Goal: Task Accomplishment & Management: Complete application form

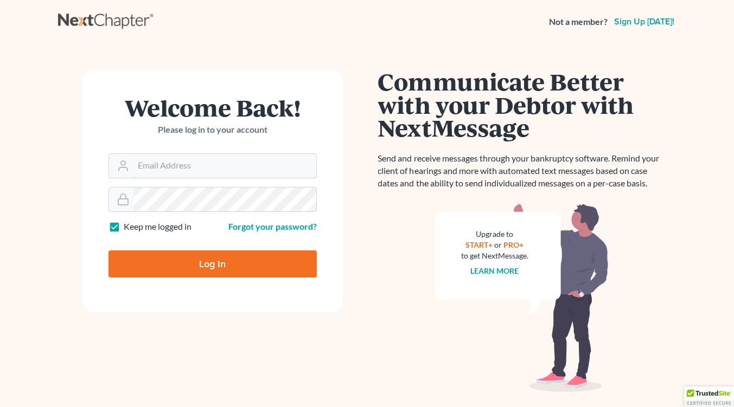
type input "[EMAIL_ADDRESS][DOMAIN_NAME]"
click at [208, 257] on input "Log In" at bounding box center [212, 264] width 208 height 27
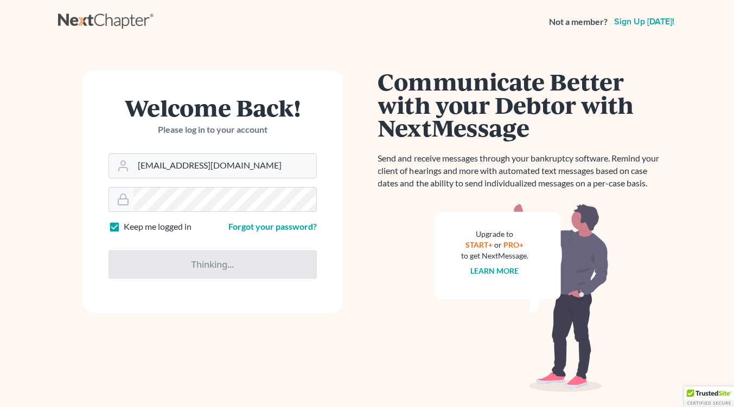
type input "Thinking..."
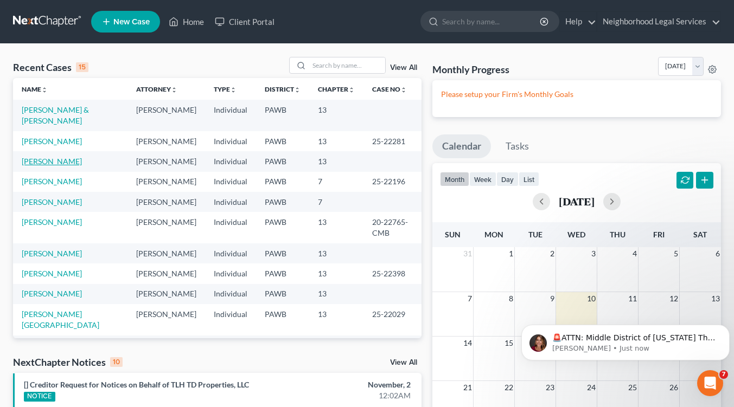
click at [50, 161] on link "[PERSON_NAME]" at bounding box center [52, 161] width 60 height 9
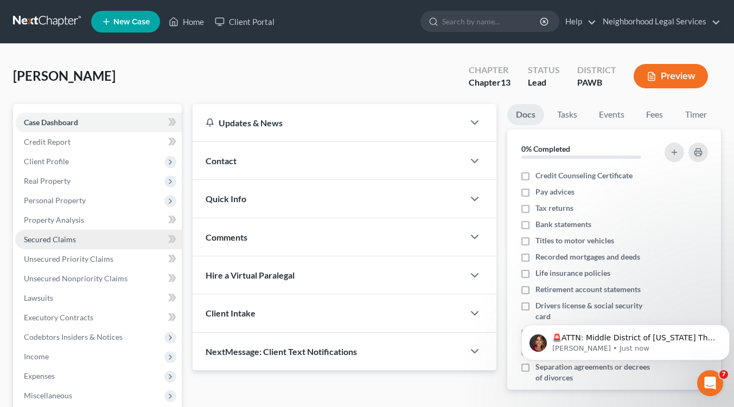
click at [57, 240] on span "Secured Claims" at bounding box center [50, 239] width 52 height 9
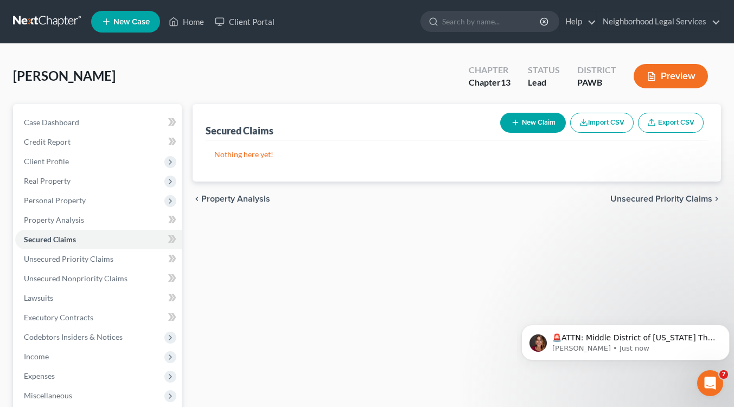
click at [533, 123] on button "New Claim" at bounding box center [533, 123] width 66 height 20
select select "0"
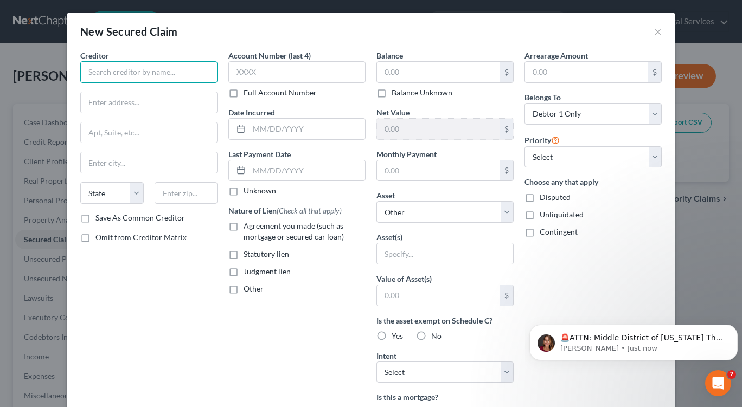
click at [101, 71] on input "text" at bounding box center [148, 72] width 137 height 22
type input "Lawrence County Tax Claim Bureau"
click at [98, 103] on input "text" at bounding box center [149, 102] width 136 height 21
type input "[STREET_ADDRESS]"
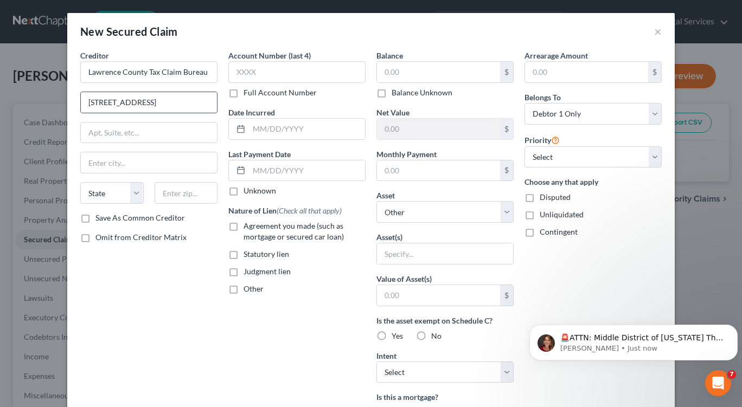
type input "[GEOGRAPHIC_DATA]"
type input "16101"
select select "39"
click at [381, 73] on input "text" at bounding box center [438, 72] width 123 height 21
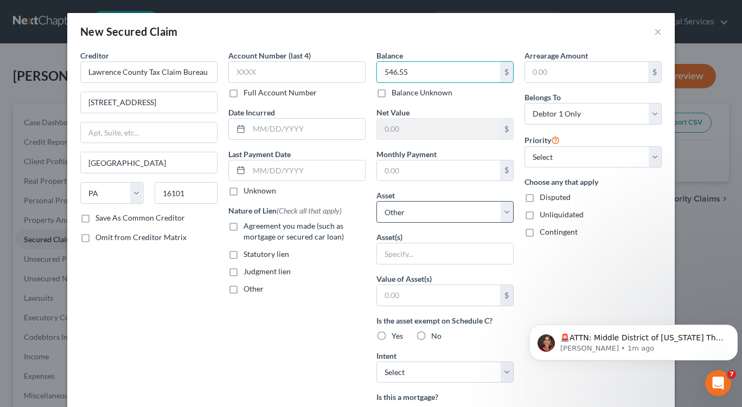
type input "546.55"
click at [405, 214] on select "Select Other Multiple Assets [STREET_ADDRESS][PERSON_NAME] - $0.0" at bounding box center [444, 212] width 137 height 22
select select "2"
click at [376, 201] on select "Select Other Multiple Assets [STREET_ADDRESS][PERSON_NAME] - $0.0" at bounding box center [444, 212] width 137 height 22
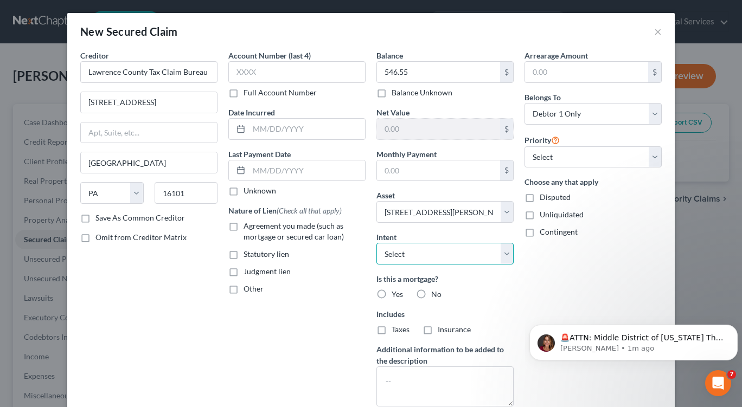
click at [503, 254] on select "Select Surrender Redeem Reaffirm Avoid Other" at bounding box center [444, 254] width 137 height 22
select select "2"
click at [376, 243] on select "Select Surrender Redeem Reaffirm Avoid Other" at bounding box center [444, 254] width 137 height 22
click at [431, 293] on label "No" at bounding box center [436, 294] width 10 height 11
click at [436, 293] on input "No" at bounding box center [439, 292] width 7 height 7
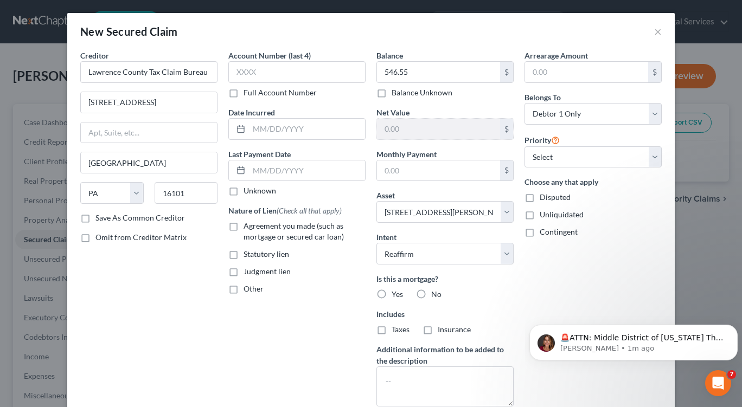
radio input "true"
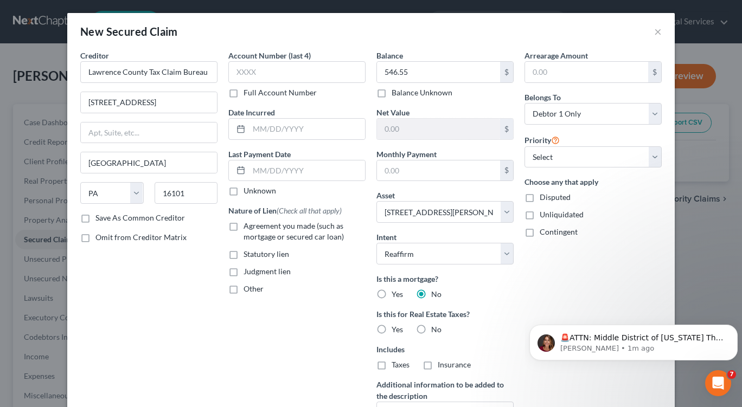
click at [392, 328] on label "Yes" at bounding box center [397, 329] width 11 height 11
click at [396, 328] on input "Yes" at bounding box center [399, 327] width 7 height 7
radio input "true"
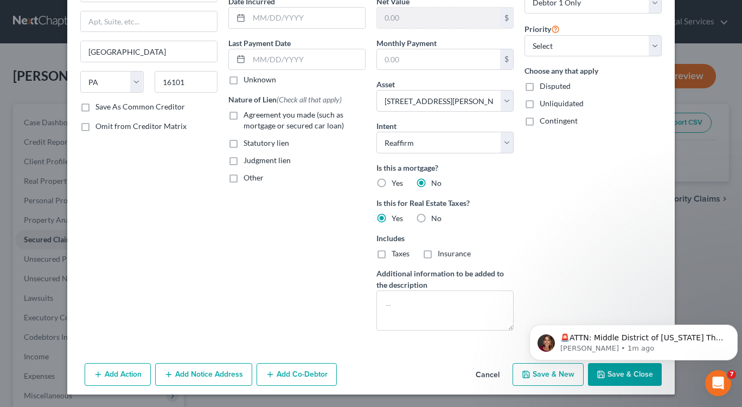
scroll to position [111, 0]
drag, startPoint x: 741, startPoint y: 288, endPoint x: 207, endPoint y: 70, distance: 577.5
click at [382, 299] on textarea at bounding box center [444, 311] width 137 height 40
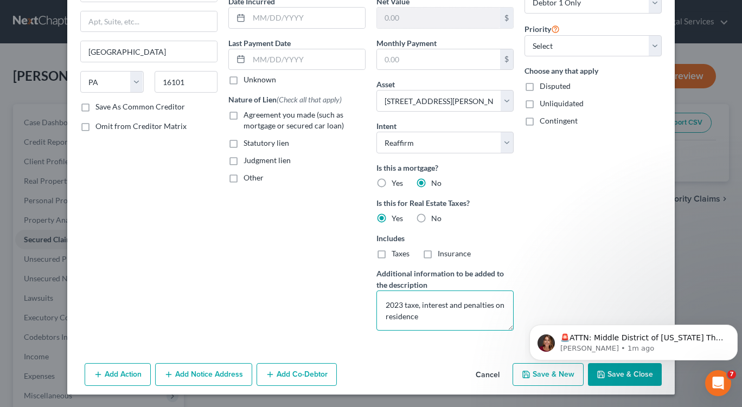
type textarea "2023 taxe, interest and penalties on residence"
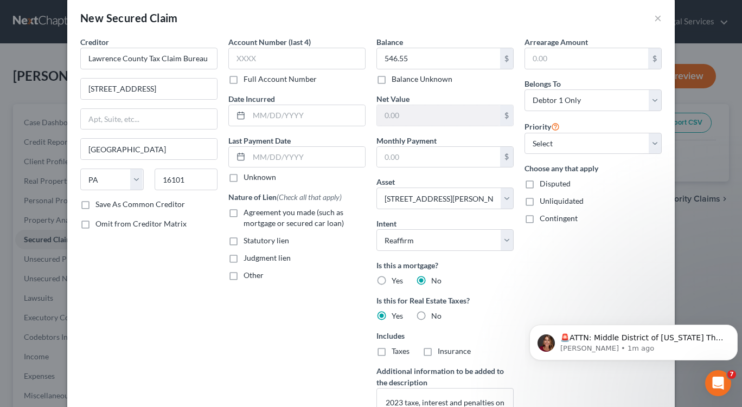
scroll to position [7, 0]
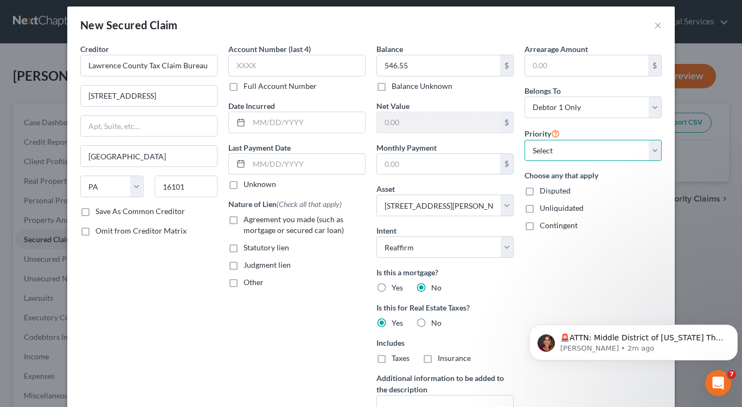
click at [651, 151] on select "Select 1st 2nd 3rd 4th 5th 6th 7th 8th 9th 10th 11th 12th 13th 14th 15th 16th 1…" at bounding box center [592, 151] width 137 height 22
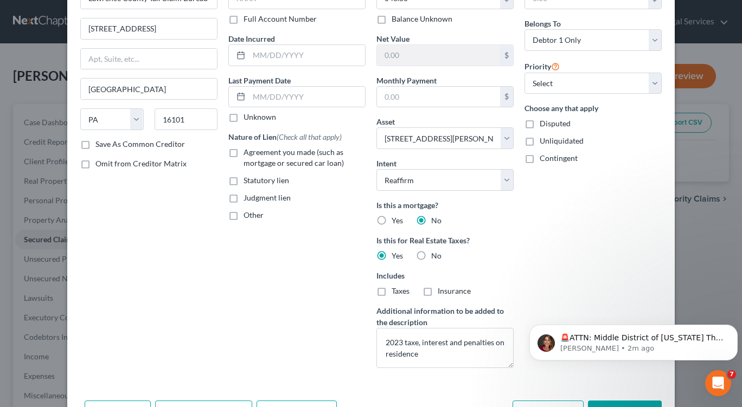
scroll to position [111, 0]
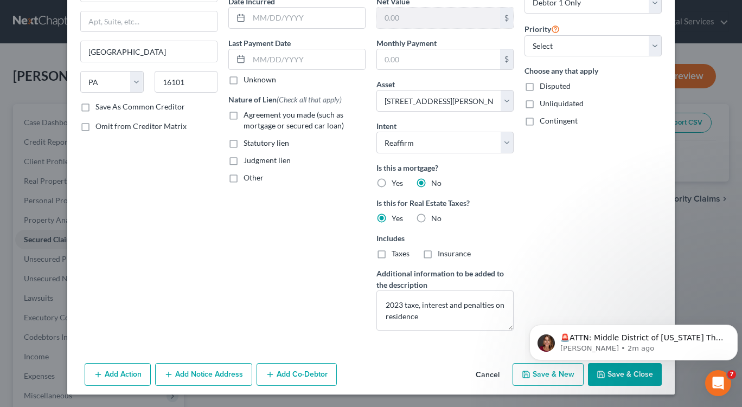
click at [547, 375] on html "🚨ATTN: Middle District of [US_STATE] The court has added a new Credit Counselin…" at bounding box center [633, 340] width 217 height 76
click at [524, 375] on polyline "button" at bounding box center [526, 376] width 4 height 3
select select
select select "0"
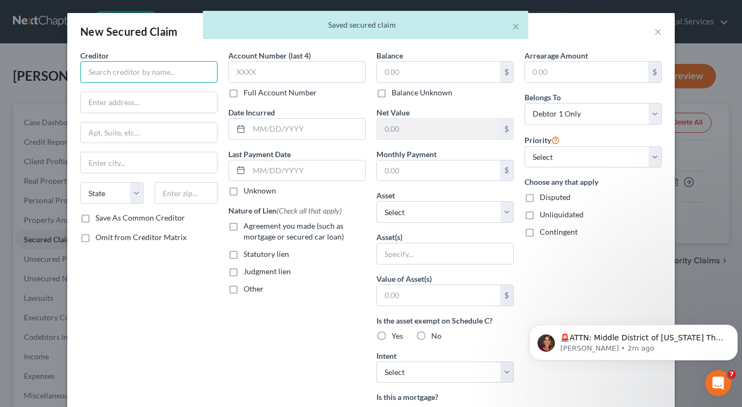
click at [86, 73] on input "text" at bounding box center [148, 72] width 137 height 22
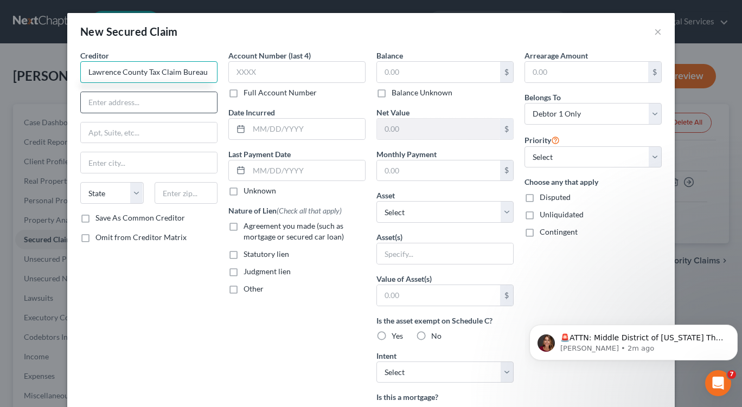
type input "Lawrence County Tax Claim Bureau"
click at [89, 104] on input "text" at bounding box center [149, 102] width 136 height 21
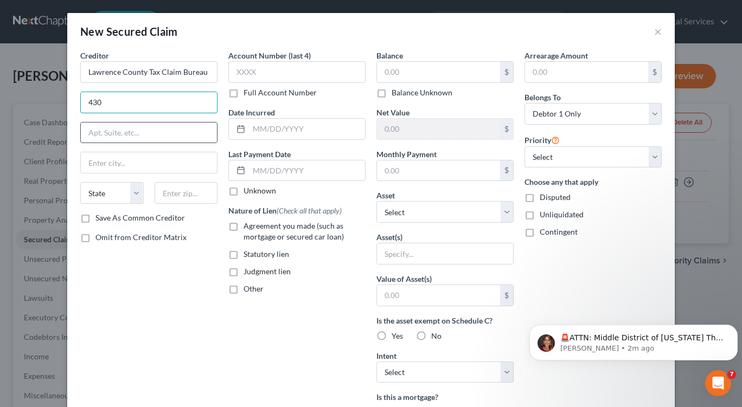
type input "[STREET_ADDRESS]"
type input "[GEOGRAPHIC_DATA]"
type input "16101"
select select "39"
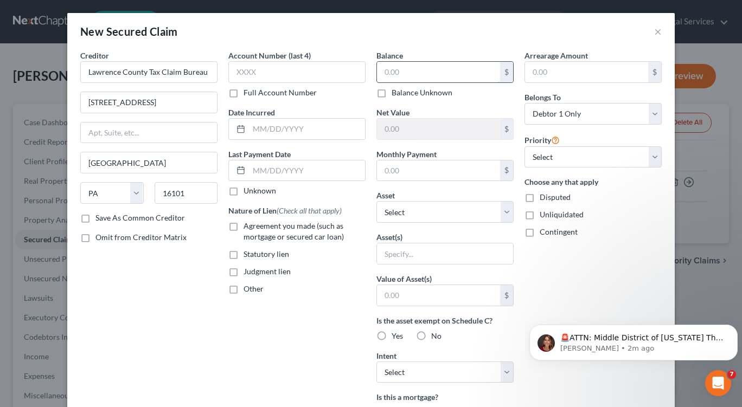
click at [387, 68] on input "text" at bounding box center [438, 72] width 123 height 21
type input "558.38"
click at [424, 257] on input "text" at bounding box center [445, 254] width 136 height 21
type input "[STREET_ADDRESS]"
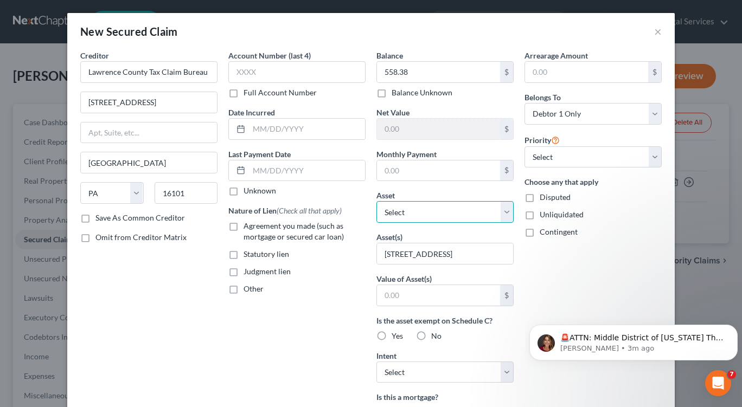
click at [502, 212] on select "Select Other Multiple Assets [STREET_ADDRESS][PERSON_NAME] - $0.0" at bounding box center [444, 212] width 137 height 22
select select "2"
click at [376, 201] on select "Select Other Multiple Assets [STREET_ADDRESS][PERSON_NAME] - $0.0" at bounding box center [444, 212] width 137 height 22
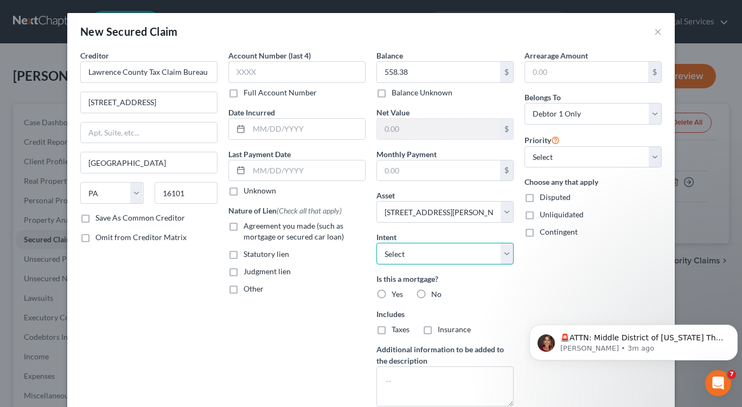
click at [501, 255] on select "Select Surrender Redeem Reaffirm Avoid Other" at bounding box center [444, 254] width 137 height 22
select select "2"
click at [376, 243] on select "Select Surrender Redeem Reaffirm Avoid Other" at bounding box center [444, 254] width 137 height 22
click at [431, 294] on label "No" at bounding box center [436, 294] width 10 height 11
click at [436, 294] on input "No" at bounding box center [439, 292] width 7 height 7
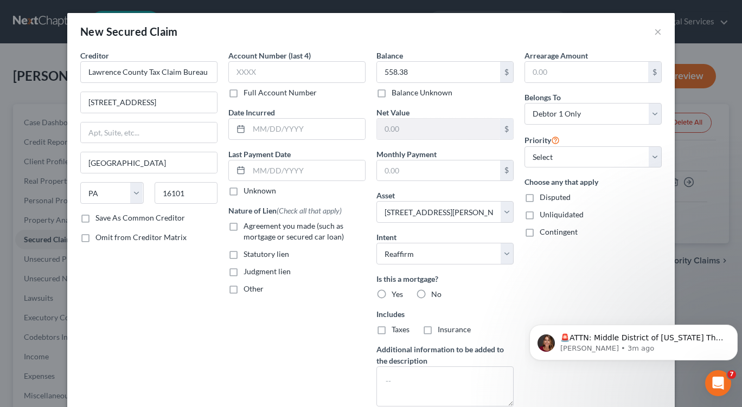
radio input "true"
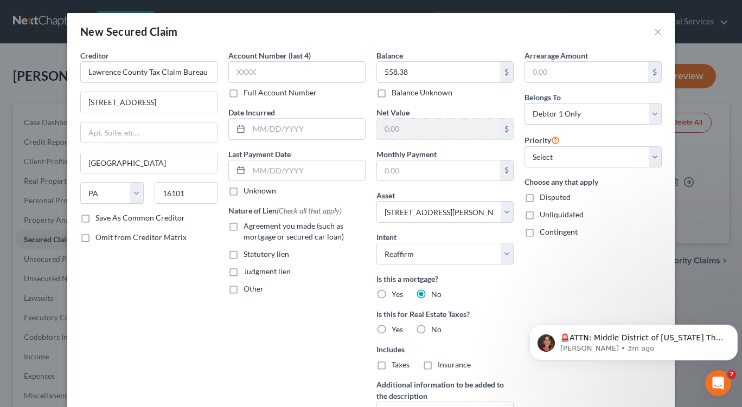
click at [392, 334] on label "Yes" at bounding box center [397, 329] width 11 height 11
click at [396, 331] on input "Yes" at bounding box center [399, 327] width 7 height 7
radio input "true"
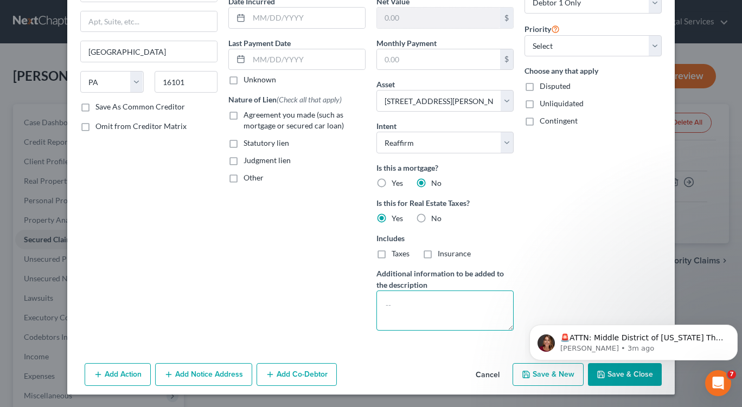
click at [380, 306] on textarea at bounding box center [444, 311] width 137 height 40
type textarea "2024 taxes, interest and penalties on residence"
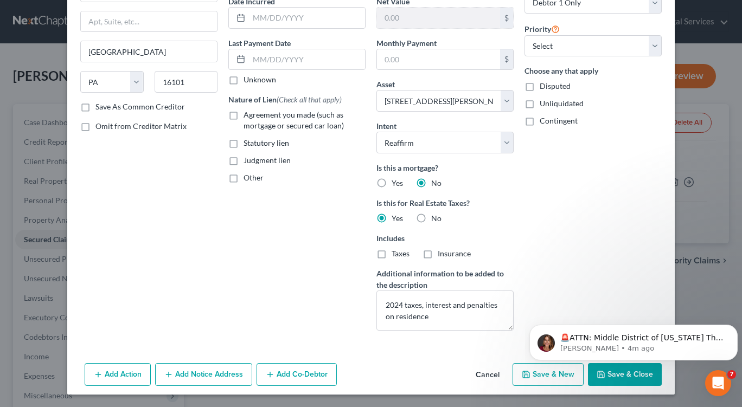
click at [527, 376] on html "🚨ATTN: Middle District of [US_STATE] The court has added a new Credit Counselin…" at bounding box center [633, 340] width 217 height 76
click at [527, 375] on icon "button" at bounding box center [526, 375] width 7 height 7
select select "0"
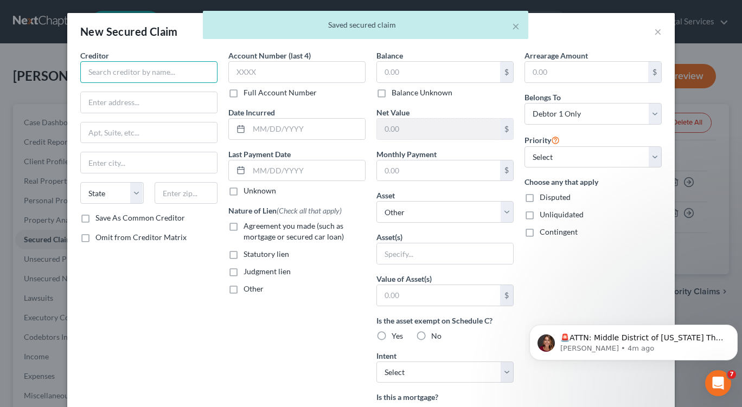
click at [87, 74] on input "text" at bounding box center [148, 72] width 137 height 22
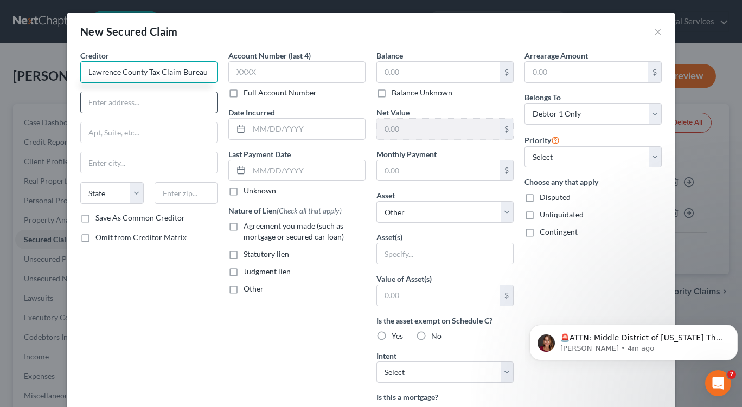
type input "Lawrence County Tax Claim Bureau"
click at [86, 103] on input "text" at bounding box center [149, 102] width 136 height 21
type input "[STREET_ADDRESS]"
type input "[GEOGRAPHIC_DATA]"
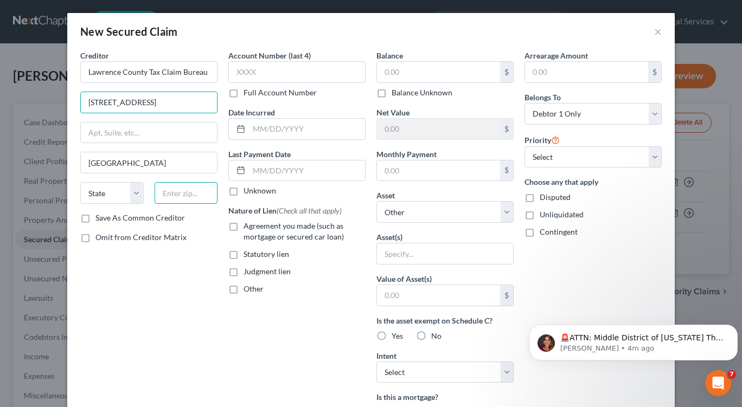
type input "16101"
select select "39"
click at [388, 75] on input "text" at bounding box center [438, 72] width 123 height 21
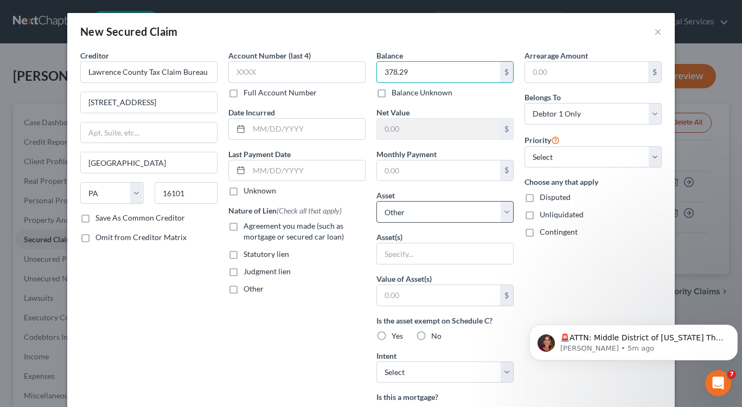
type input "378.29"
click at [423, 217] on select "Select Other Multiple Assets [STREET_ADDRESS][PERSON_NAME] - $0.0" at bounding box center [444, 212] width 137 height 22
select select "2"
click at [376, 201] on select "Select Other Multiple Assets [STREET_ADDRESS][PERSON_NAME] - $0.0" at bounding box center [444, 212] width 137 height 22
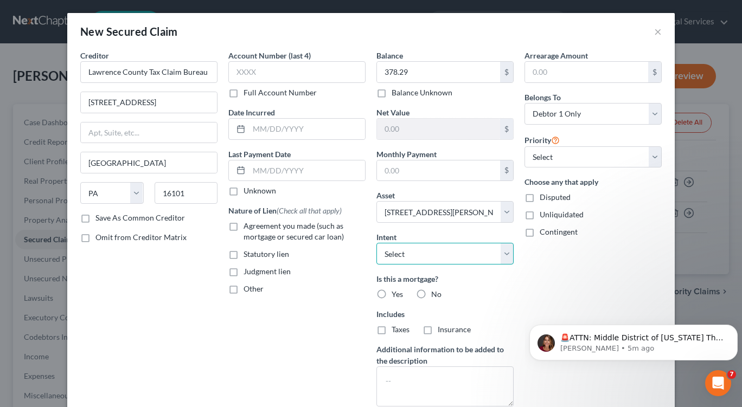
click at [409, 257] on select "Select Surrender Redeem Reaffirm Avoid Other" at bounding box center [444, 254] width 137 height 22
select select "2"
click at [376, 243] on select "Select Surrender Redeem Reaffirm Avoid Other" at bounding box center [444, 254] width 137 height 22
click at [431, 295] on label "No" at bounding box center [436, 294] width 10 height 11
click at [436, 295] on input "No" at bounding box center [439, 292] width 7 height 7
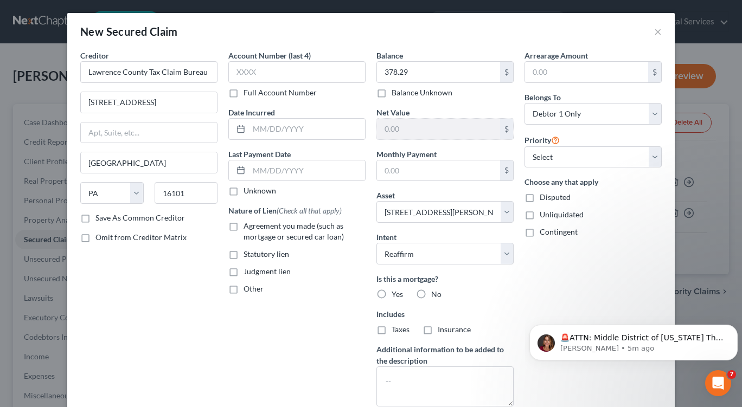
radio input "true"
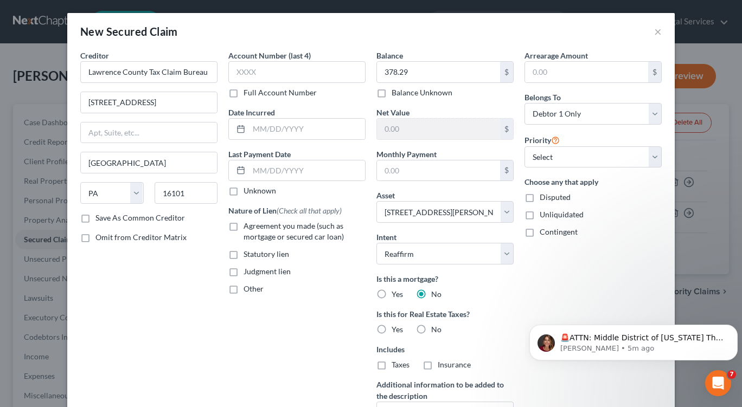
click at [392, 333] on label "Yes" at bounding box center [397, 329] width 11 height 11
click at [396, 331] on input "Yes" at bounding box center [399, 327] width 7 height 7
radio input "true"
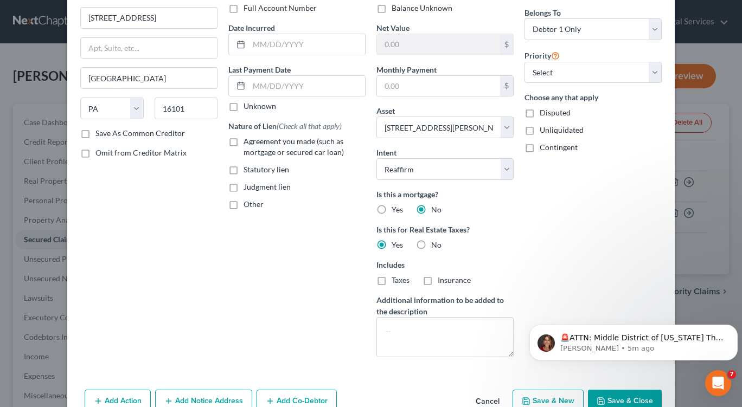
scroll to position [105, 0]
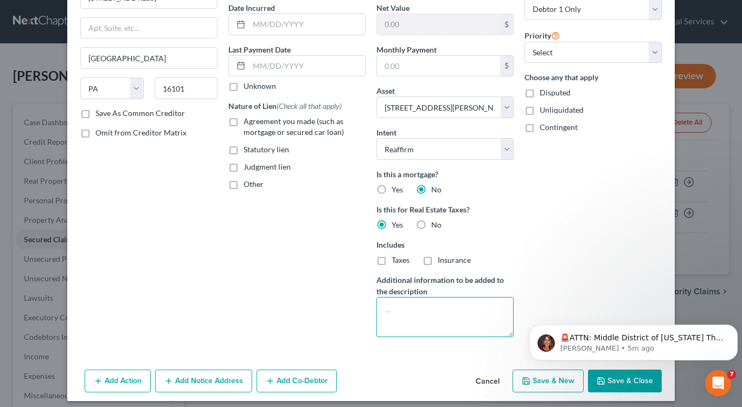
click at [383, 310] on textarea at bounding box center [444, 317] width 137 height 40
type textarea "2023 taxes, interest and penalties for property"
click at [533, 383] on button "Save & New" at bounding box center [548, 381] width 71 height 23
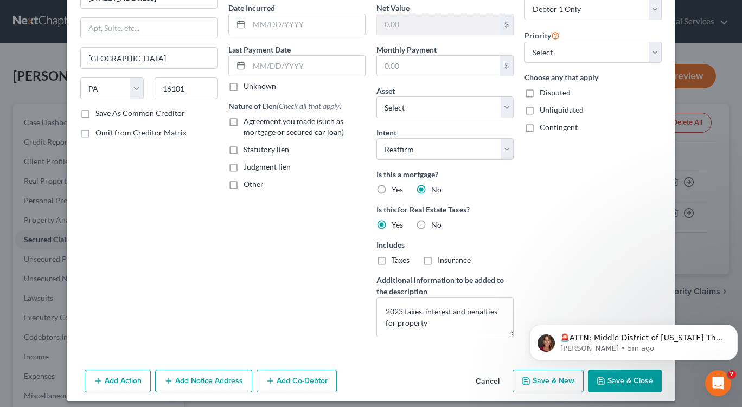
select select "0"
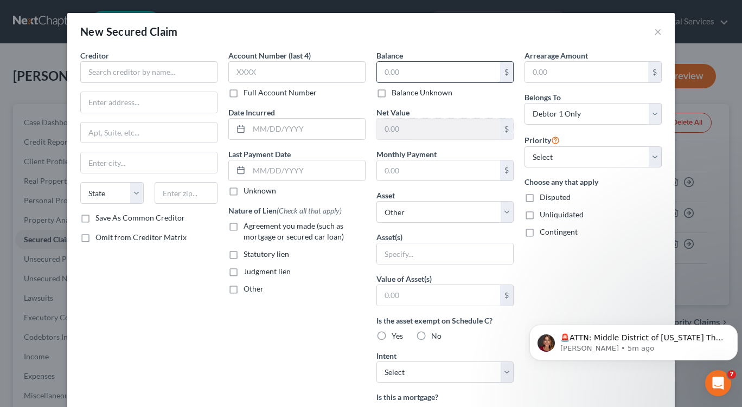
click at [392, 69] on input "text" at bounding box center [438, 72] width 123 height 21
type input "544.12"
click at [504, 214] on select "Select Other Multiple Assets [STREET_ADDRESS][PERSON_NAME] - $0.0" at bounding box center [444, 212] width 137 height 22
select select "2"
click at [376, 201] on select "Select Other Multiple Assets [STREET_ADDRESS][PERSON_NAME] - $0.0" at bounding box center [444, 212] width 137 height 22
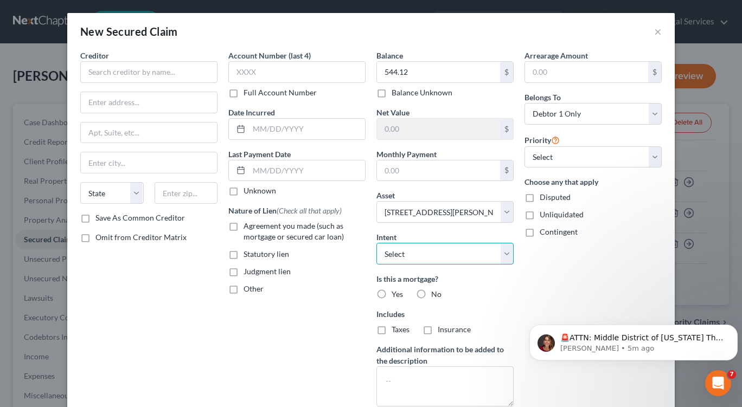
click at [501, 257] on select "Select Surrender Redeem Reaffirm Avoid Other" at bounding box center [444, 254] width 137 height 22
select select "2"
click at [376, 243] on select "Select Surrender Redeem Reaffirm Avoid Other" at bounding box center [444, 254] width 137 height 22
click at [431, 293] on label "No" at bounding box center [436, 294] width 10 height 11
click at [436, 293] on input "No" at bounding box center [439, 292] width 7 height 7
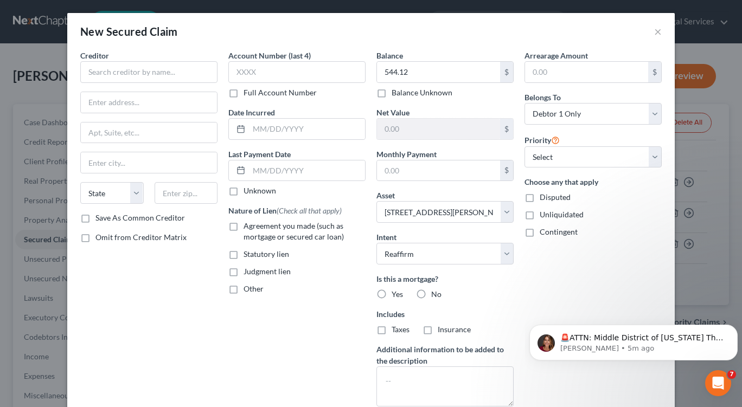
radio input "true"
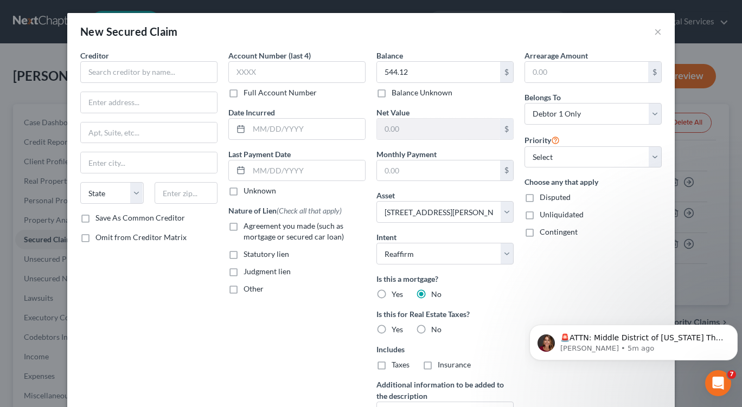
click at [392, 328] on label "Yes" at bounding box center [397, 329] width 11 height 11
click at [396, 328] on input "Yes" at bounding box center [399, 327] width 7 height 7
radio input "true"
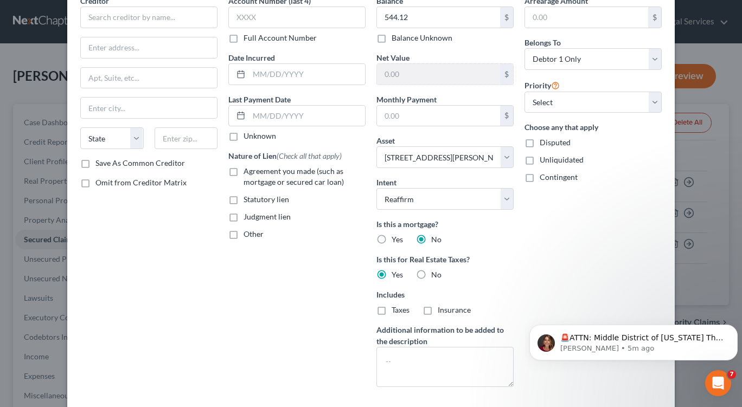
scroll to position [109, 0]
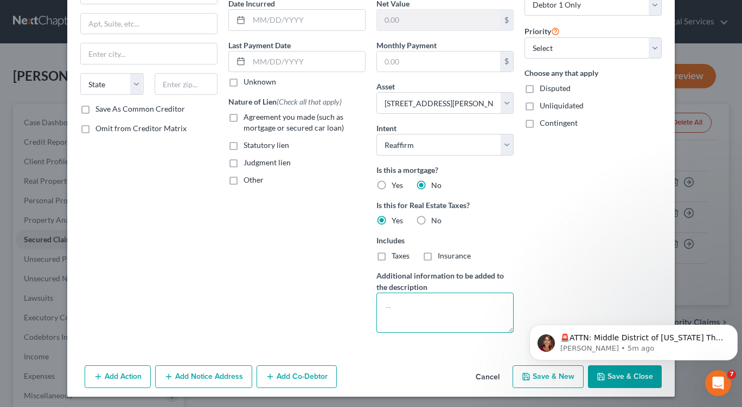
click at [384, 297] on textarea at bounding box center [444, 313] width 137 height 40
type textarea "2024 taxes, interest and penalties for property"
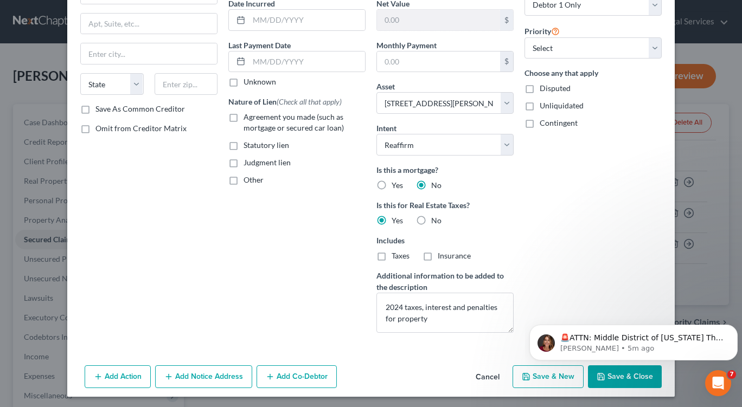
scroll to position [0, 0]
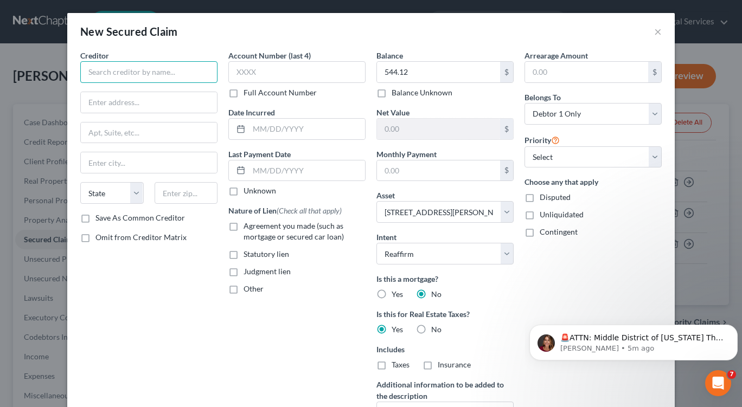
click at [85, 68] on input "text" at bounding box center [148, 72] width 137 height 22
type input "Lawrence County Tax Claim Bureau"
click at [85, 100] on input "text" at bounding box center [149, 102] width 136 height 21
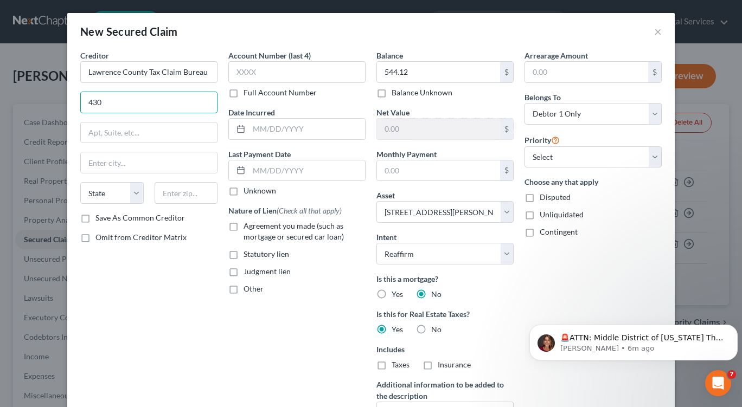
type input "[STREET_ADDRESS]"
type input "[GEOGRAPHIC_DATA]"
type input "16101"
select select "39"
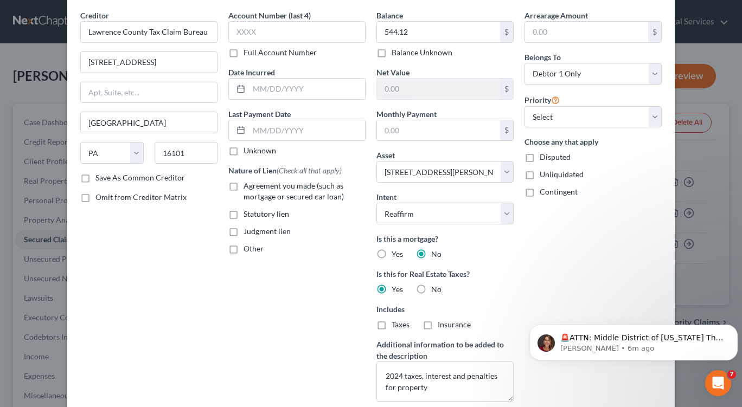
scroll to position [111, 0]
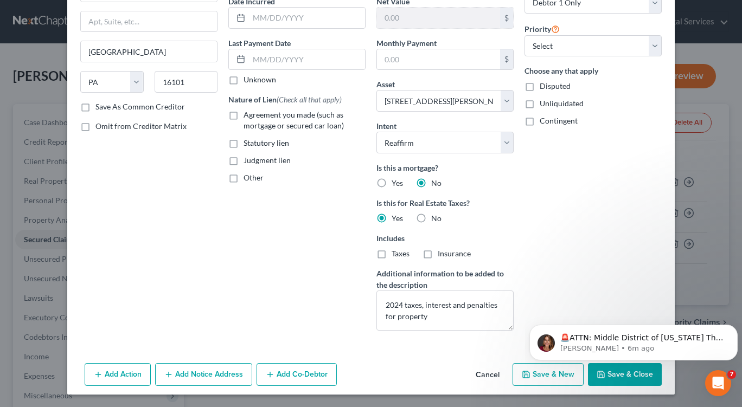
click at [540, 373] on body "🚨ATTN: Middle District of [US_STATE] The court has added a new Credit Counselin…" at bounding box center [633, 339] width 208 height 67
click at [530, 374] on button "Save & New" at bounding box center [548, 374] width 71 height 23
select select "0"
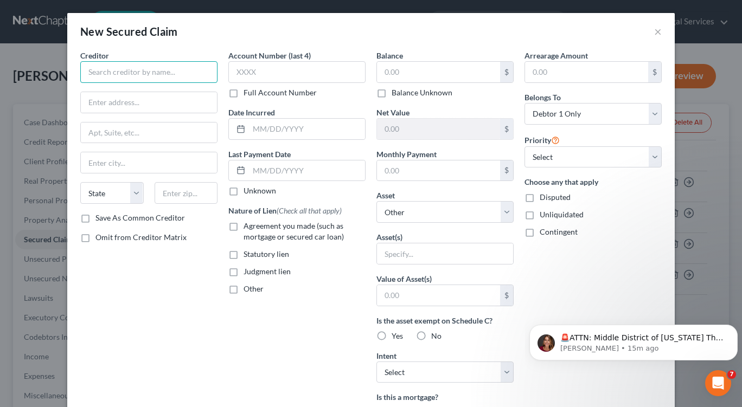
click at [85, 73] on input "text" at bounding box center [148, 72] width 137 height 22
type input "[GEOGRAPHIC_DATA]"
click at [92, 110] on input "text" at bounding box center [149, 102] width 136 height 21
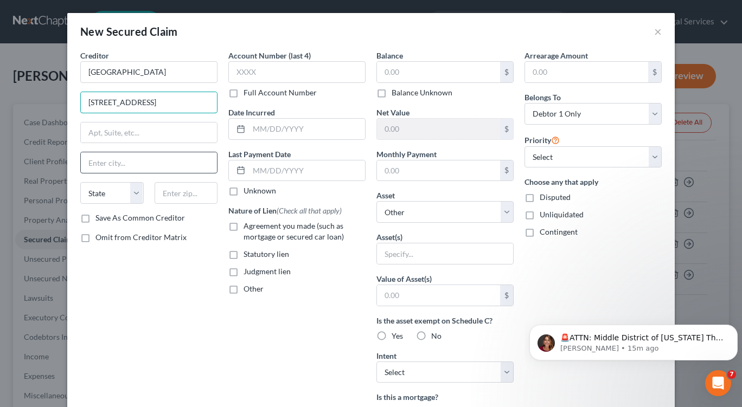
type input "[STREET_ADDRESS]"
click at [89, 166] on input "text" at bounding box center [149, 162] width 136 height 21
type input "[GEOGRAPHIC_DATA]"
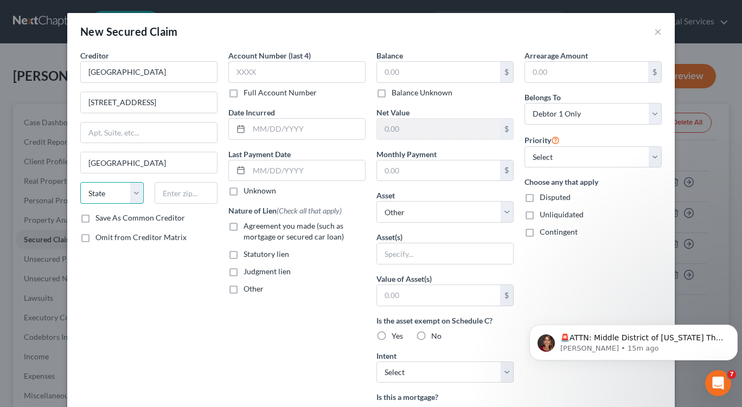
click at [94, 202] on select "State [US_STATE] AK AR AZ CA CO CT DE DC [GEOGRAPHIC_DATA] [GEOGRAPHIC_DATA] GU…" at bounding box center [111, 193] width 63 height 22
select select "39"
click at [80, 182] on select "State [US_STATE] AK AR AZ CA CO CT DE DC [GEOGRAPHIC_DATA] [GEOGRAPHIC_DATA] GU…" at bounding box center [111, 193] width 63 height 22
click at [171, 199] on input "text" at bounding box center [186, 193] width 63 height 22
type input "16101"
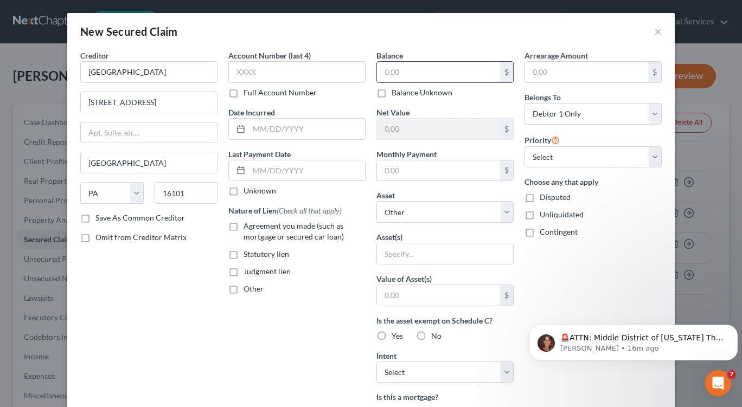
click at [396, 73] on input "text" at bounding box center [438, 72] width 123 height 21
type input "779.64"
click at [500, 212] on select "Select Other Multiple Assets [STREET_ADDRESS][PERSON_NAME] - $0.0" at bounding box center [444, 212] width 137 height 22
select select "2"
click at [376, 201] on select "Select Other Multiple Assets [STREET_ADDRESS][PERSON_NAME] - $0.0" at bounding box center [444, 212] width 137 height 22
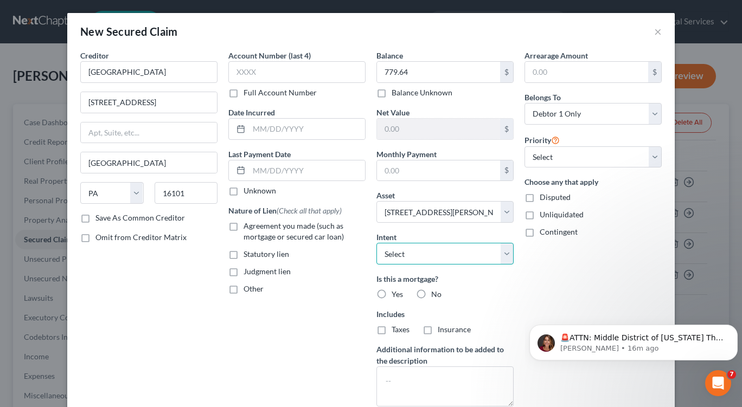
click at [502, 257] on select "Select Surrender Redeem Reaffirm Avoid Other" at bounding box center [444, 254] width 137 height 22
select select "2"
click at [376, 243] on select "Select Surrender Redeem Reaffirm Avoid Other" at bounding box center [444, 254] width 137 height 22
click at [412, 310] on label "Includes" at bounding box center [444, 314] width 137 height 11
click at [431, 295] on label "No" at bounding box center [436, 294] width 10 height 11
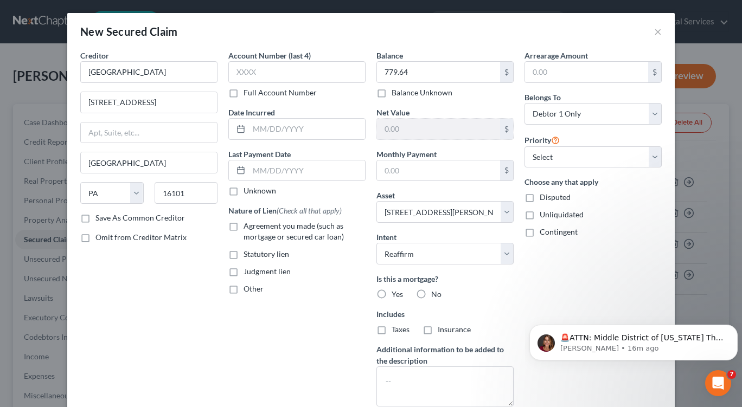
click at [436, 295] on input "No" at bounding box center [439, 292] width 7 height 7
radio input "true"
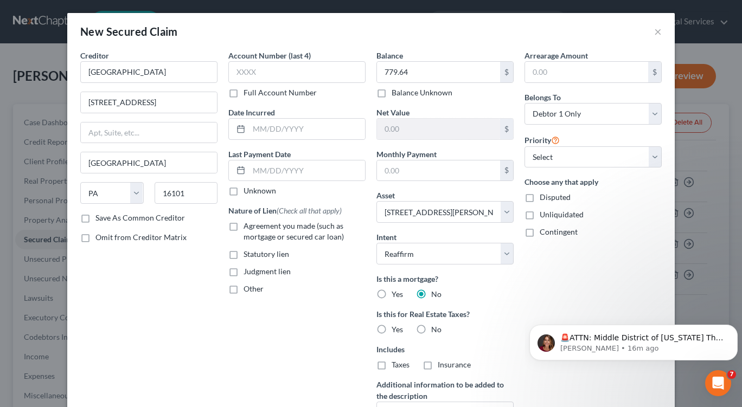
click at [392, 328] on label "Yes" at bounding box center [397, 329] width 11 height 11
click at [396, 328] on input "Yes" at bounding box center [399, 327] width 7 height 7
radio input "true"
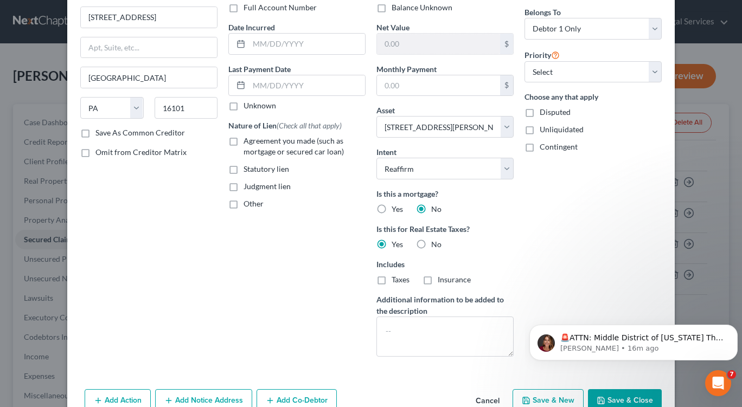
drag, startPoint x: 736, startPoint y: 293, endPoint x: 211, endPoint y: 72, distance: 570.0
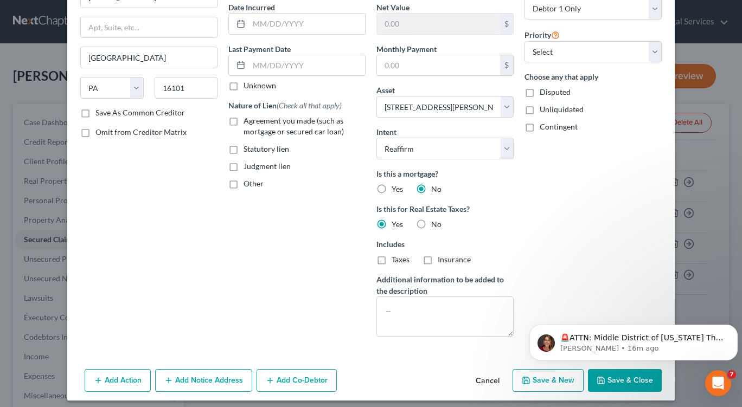
click at [371, 308] on div "Balance 779.64 $ Balance Unknown Balance Undetermined 779.64 $ Balance Unknown …" at bounding box center [445, 145] width 148 height 401
click at [380, 309] on textarea at bounding box center [444, 317] width 137 height 40
type textarea "2022 school taxes"
click at [541, 384] on button "Save & New" at bounding box center [548, 380] width 71 height 23
select select "0"
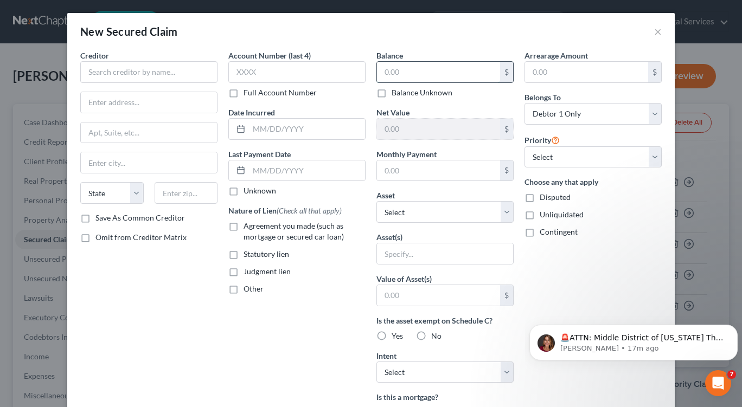
click at [392, 67] on input "text" at bounding box center [438, 72] width 123 height 21
type input "670.43"
click at [504, 214] on select "Select Other Multiple Assets [STREET_ADDRESS][PERSON_NAME] - $0.0" at bounding box center [444, 212] width 137 height 22
select select "2"
click at [376, 201] on select "Select Other Multiple Assets [STREET_ADDRESS][PERSON_NAME] - $0.0" at bounding box center [444, 212] width 137 height 22
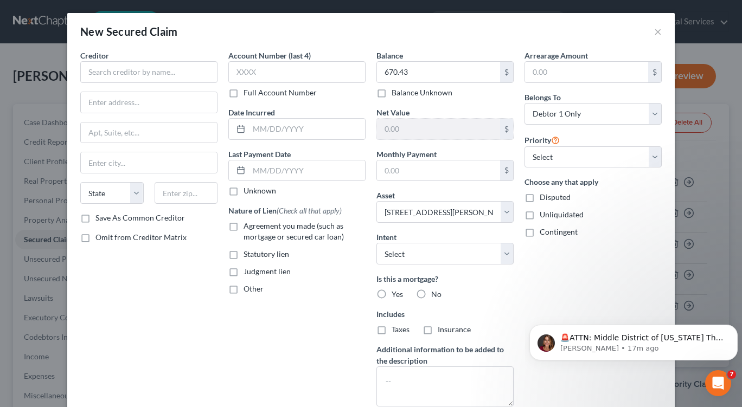
click at [431, 296] on label "No" at bounding box center [436, 294] width 10 height 11
click at [436, 296] on input "No" at bounding box center [439, 292] width 7 height 7
radio input "true"
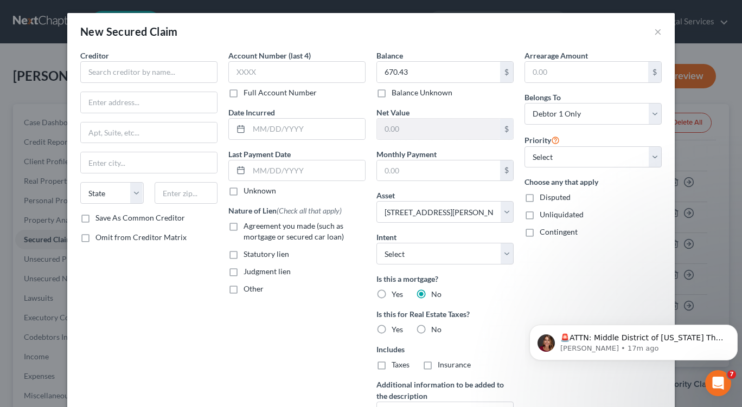
click at [392, 330] on label "Yes" at bounding box center [397, 329] width 11 height 11
click at [396, 330] on input "Yes" at bounding box center [399, 327] width 7 height 7
radio input "true"
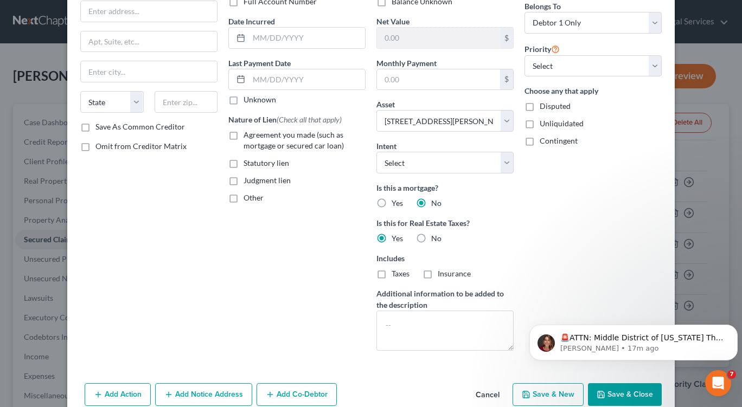
scroll to position [111, 0]
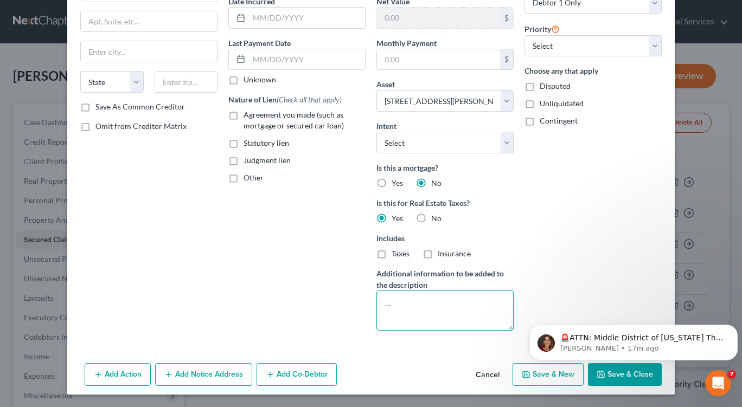
click at [391, 298] on textarea at bounding box center [444, 311] width 137 height 40
type textarea "2022 school taxes for property"
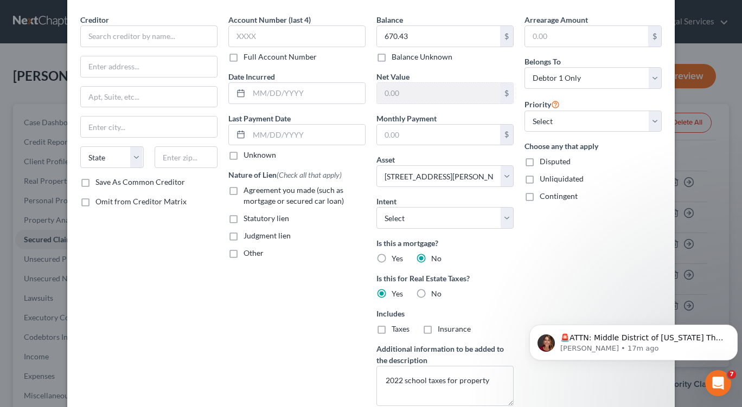
scroll to position [0, 0]
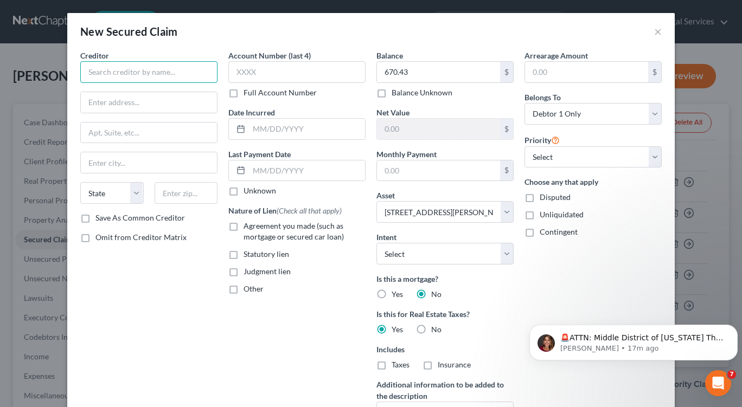
click at [86, 72] on input "text" at bounding box center [148, 72] width 137 height 22
type input "[GEOGRAPHIC_DATA]"
click at [82, 109] on input "text" at bounding box center [149, 102] width 136 height 21
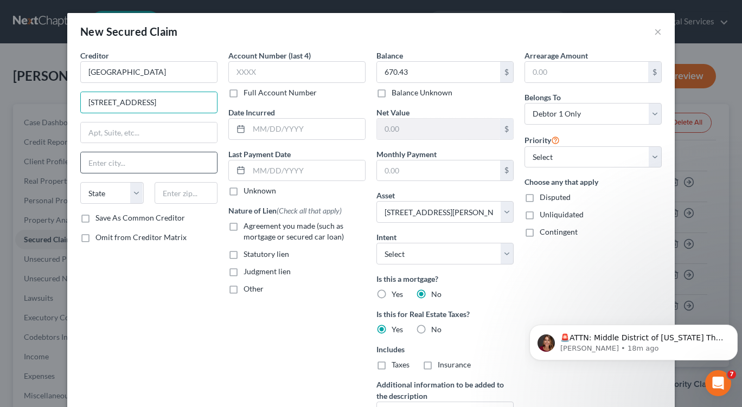
type input "[STREET_ADDRESS]"
click at [86, 163] on input "text" at bounding box center [149, 162] width 136 height 21
click at [91, 163] on input "[GEOGRAPHIC_DATA]" at bounding box center [149, 162] width 136 height 21
type input "[GEOGRAPHIC_DATA]"
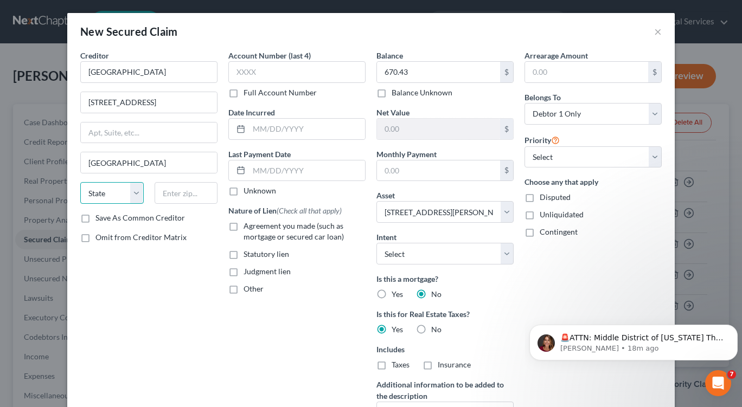
click at [135, 195] on select "State [US_STATE] AK AR AZ CA CO CT DE DC [GEOGRAPHIC_DATA] [GEOGRAPHIC_DATA] GU…" at bounding box center [111, 193] width 63 height 22
select select "39"
click at [80, 182] on select "State [US_STATE] AK AR AZ CA CO CT DE DC [GEOGRAPHIC_DATA] [GEOGRAPHIC_DATA] GU…" at bounding box center [111, 193] width 63 height 22
click at [160, 190] on input "text" at bounding box center [186, 193] width 63 height 22
type input "16101"
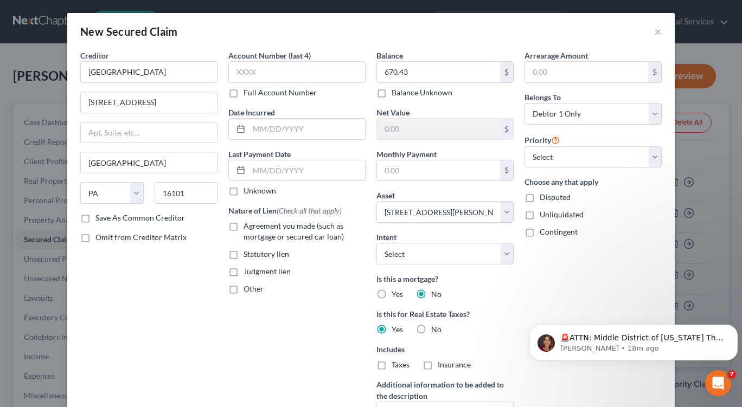
click at [295, 310] on div "Account Number (last 4) Full Account Number Date Incurred Last Payment Date Unk…" at bounding box center [297, 250] width 148 height 401
click at [583, 344] on p "[PERSON_NAME] • 19m ago" at bounding box center [642, 349] width 164 height 10
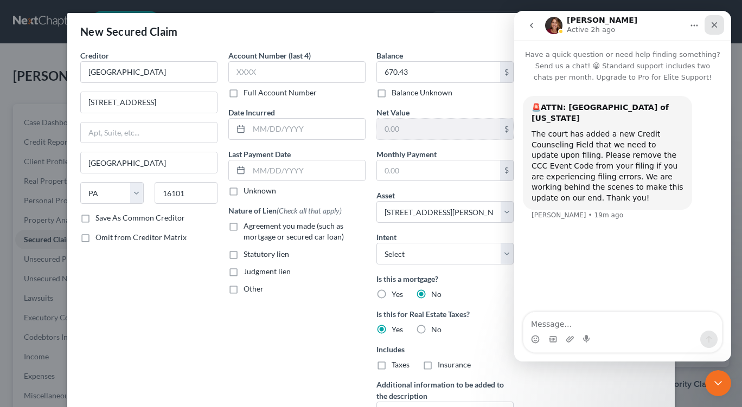
click at [717, 26] on icon "Close" at bounding box center [714, 25] width 9 height 9
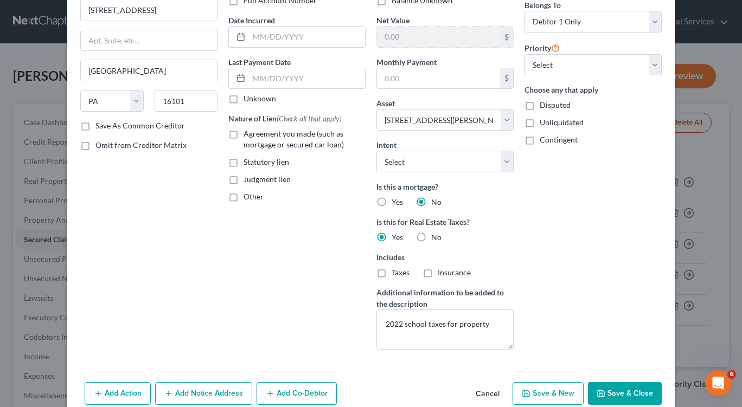
scroll to position [111, 0]
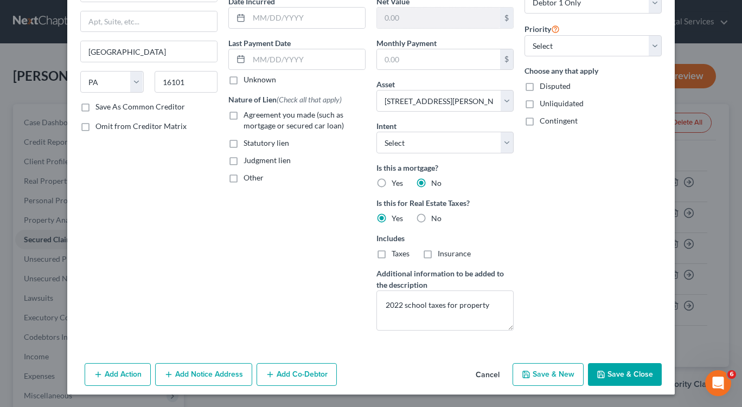
click at [540, 373] on button "Save & New" at bounding box center [548, 374] width 71 height 23
select select
select select "0"
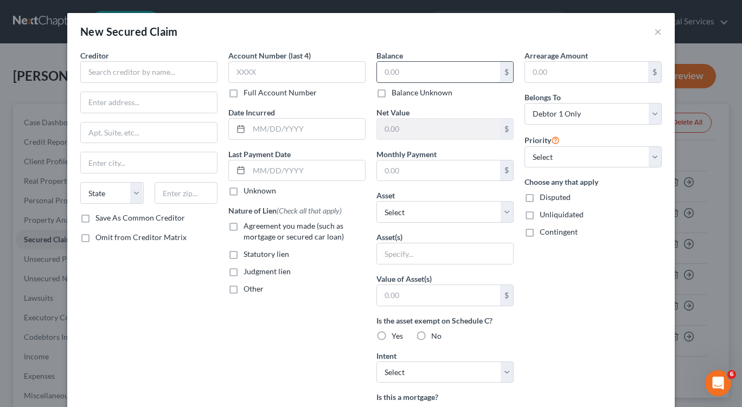
click at [385, 76] on input "text" at bounding box center [438, 72] width 123 height 21
type input "644.71"
click at [425, 214] on select "Select Other Multiple Assets [STREET_ADDRESS][PERSON_NAME] - $0.0" at bounding box center [444, 212] width 137 height 22
select select "2"
click at [376, 201] on select "Select Other Multiple Assets [STREET_ADDRESS][PERSON_NAME] - $0.0" at bounding box center [444, 212] width 137 height 22
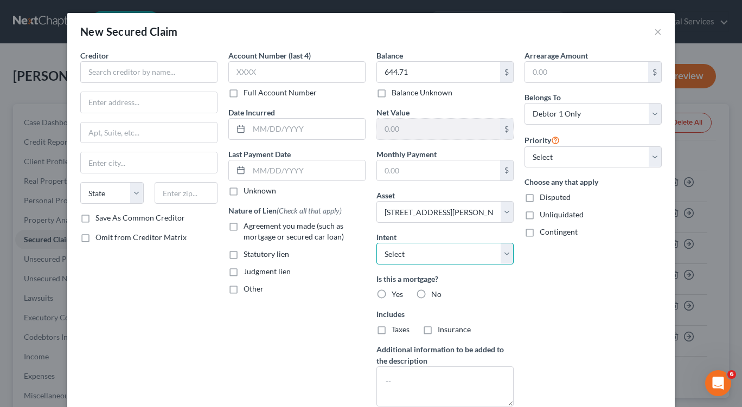
click at [501, 254] on select "Select Surrender Redeem Reaffirm Avoid Other" at bounding box center [444, 254] width 137 height 22
select select "2"
click at [376, 243] on select "Select Surrender Redeem Reaffirm Avoid Other" at bounding box center [444, 254] width 137 height 22
click at [431, 293] on label "No" at bounding box center [436, 294] width 10 height 11
click at [436, 293] on input "No" at bounding box center [439, 292] width 7 height 7
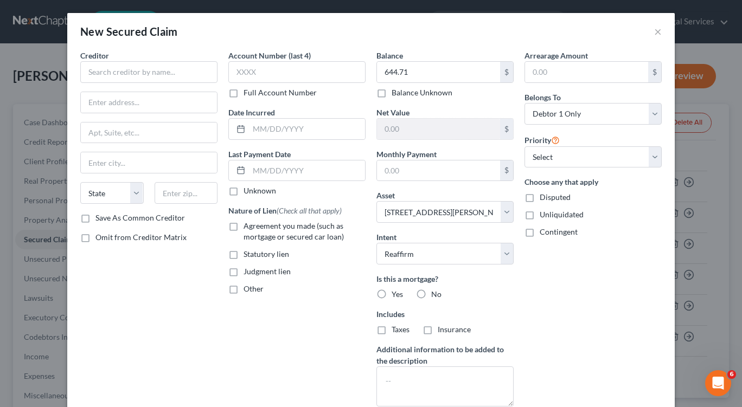
radio input "true"
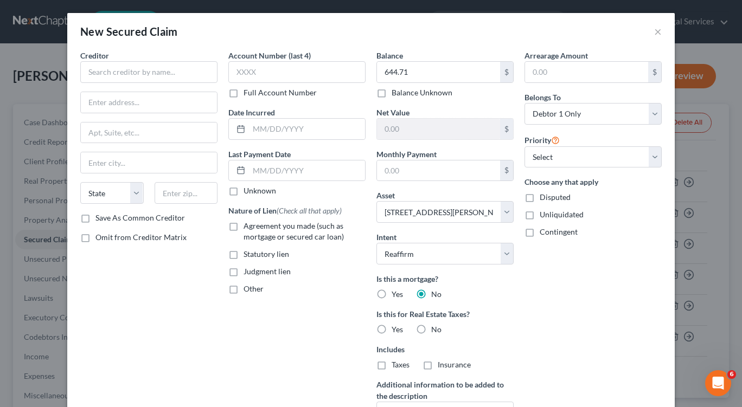
click at [431, 293] on label "No" at bounding box center [436, 294] width 10 height 11
click at [436, 293] on input "No" at bounding box center [439, 292] width 7 height 7
click at [392, 329] on label "Yes" at bounding box center [397, 329] width 11 height 11
click at [396, 329] on input "Yes" at bounding box center [399, 327] width 7 height 7
radio input "true"
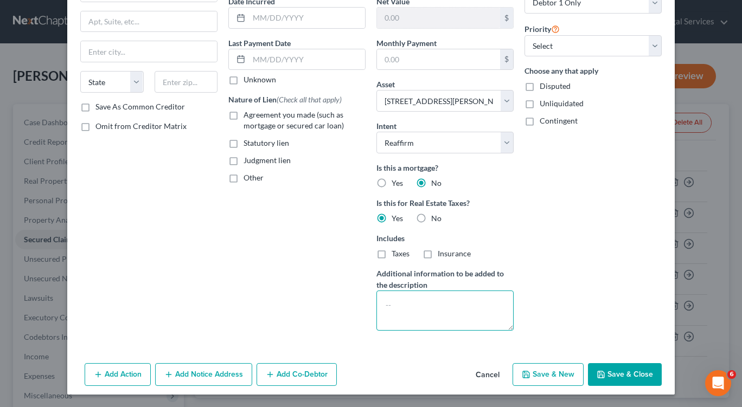
click at [388, 303] on textarea at bounding box center [444, 311] width 137 height 40
type textarea "School taxes for 2021 on property"
drag, startPoint x: 732, startPoint y: 223, endPoint x: 741, endPoint y: 153, distance: 70.6
click at [741, 152] on div "New Secured Claim × Creditor * State [US_STATE] AK AR AZ CA CO [GEOGRAPHIC_DATA…" at bounding box center [371, 203] width 742 height 407
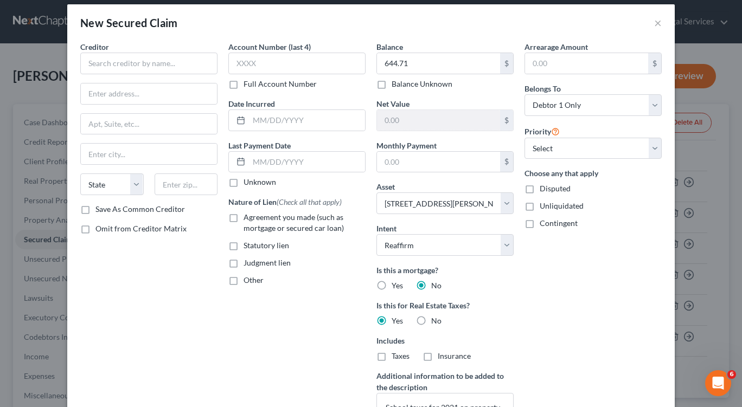
scroll to position [8, 0]
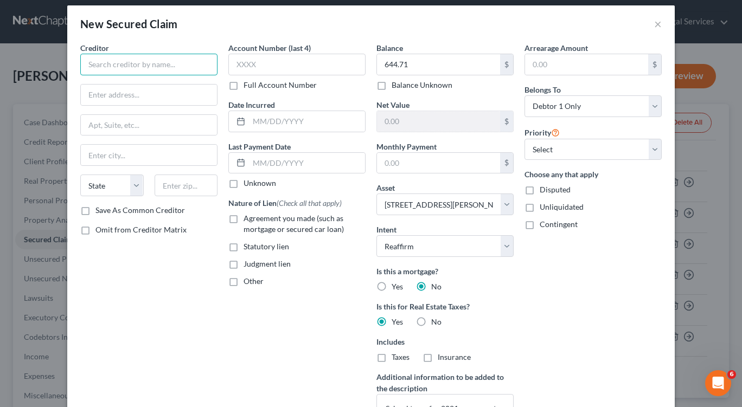
click at [98, 62] on input "text" at bounding box center [148, 65] width 137 height 22
type input "[GEOGRAPHIC_DATA]"
click at [85, 94] on input "text" at bounding box center [149, 95] width 136 height 21
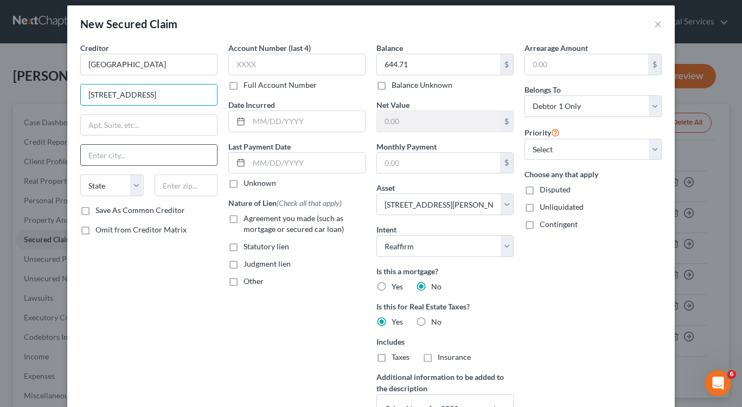
type input "[STREET_ADDRESS]"
click at [89, 158] on input "text" at bounding box center [149, 155] width 136 height 21
type input "[GEOGRAPHIC_DATA]"
click at [99, 189] on select "State [US_STATE] AK AR AZ CA CO CT DE DC [GEOGRAPHIC_DATA] [GEOGRAPHIC_DATA] GU…" at bounding box center [111, 186] width 63 height 22
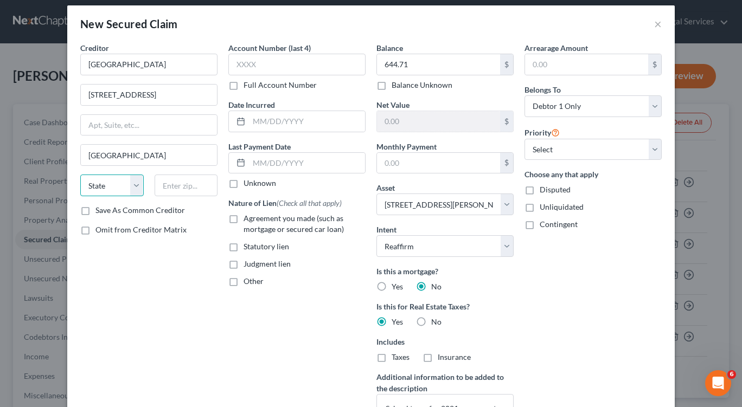
select select "39"
click at [80, 175] on select "State [US_STATE] AK AR AZ CA CO CT DE DC [GEOGRAPHIC_DATA] [GEOGRAPHIC_DATA] GU…" at bounding box center [111, 186] width 63 height 22
click at [161, 188] on input "text" at bounding box center [186, 186] width 63 height 22
type input "16101"
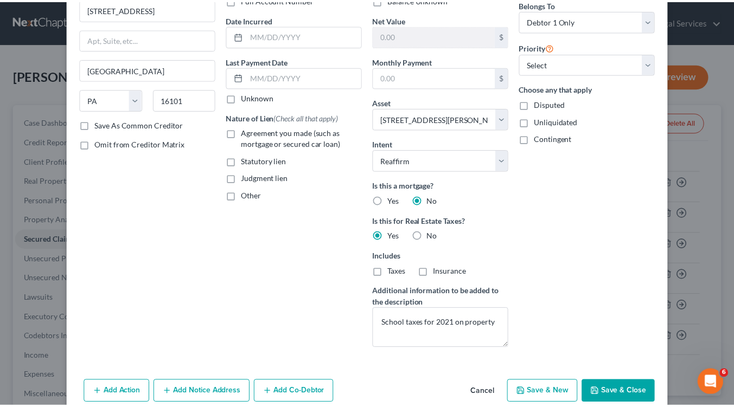
scroll to position [111, 0]
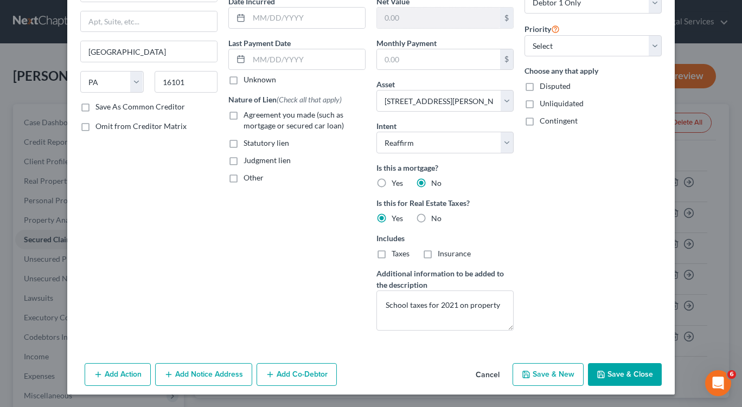
click at [616, 379] on button "Save & Close" at bounding box center [625, 374] width 74 height 23
select select
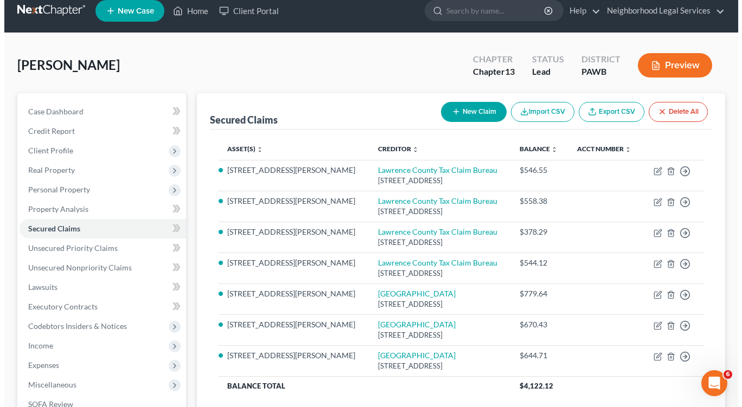
scroll to position [0, 0]
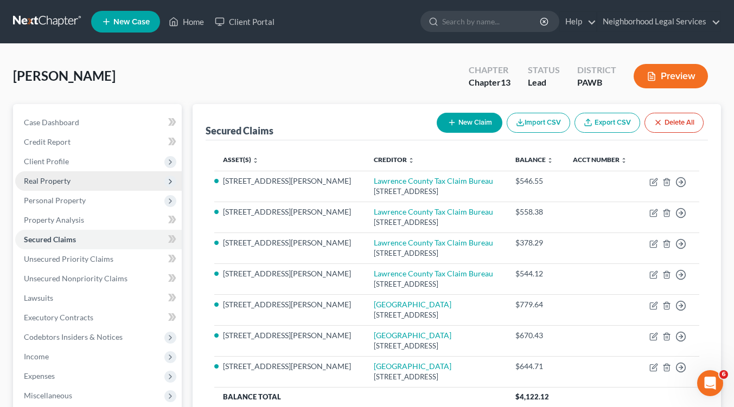
click at [41, 184] on span "Real Property" at bounding box center [47, 180] width 47 height 9
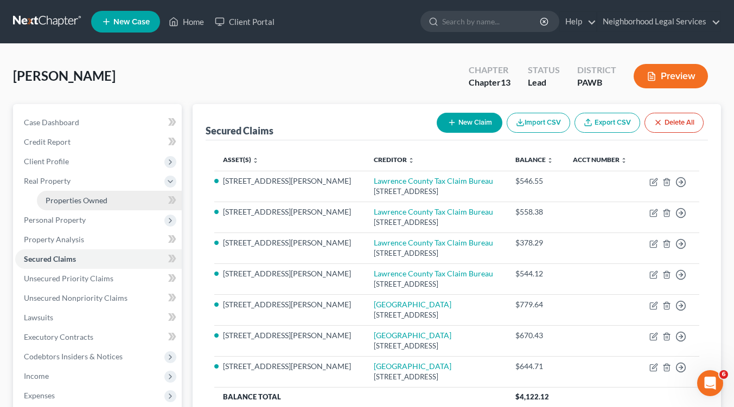
click at [49, 201] on span "Properties Owned" at bounding box center [77, 200] width 62 height 9
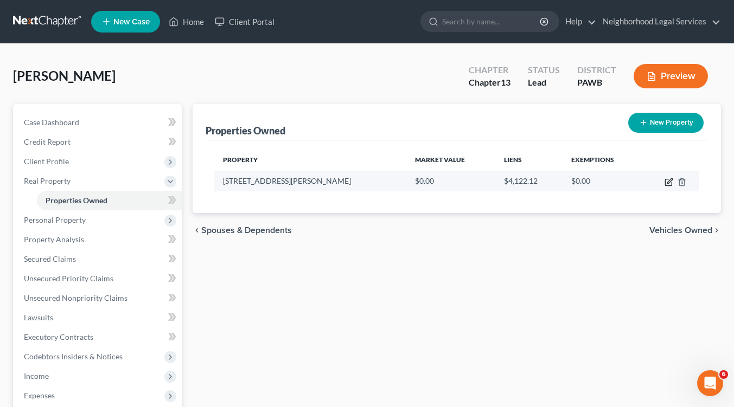
click at [668, 182] on icon "button" at bounding box center [669, 180] width 5 height 5
select select "39"
select select "0"
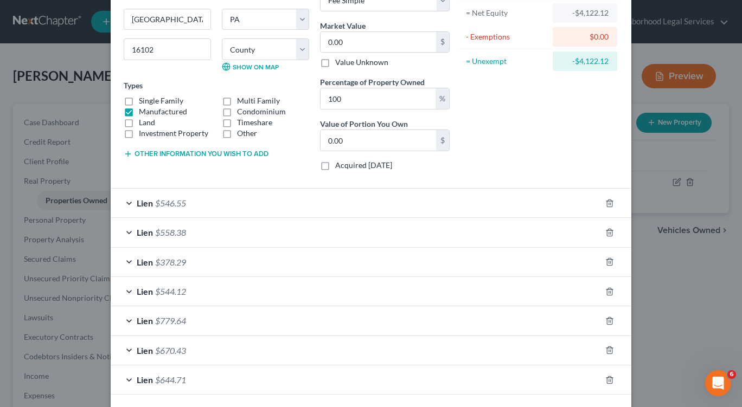
scroll to position [161, 0]
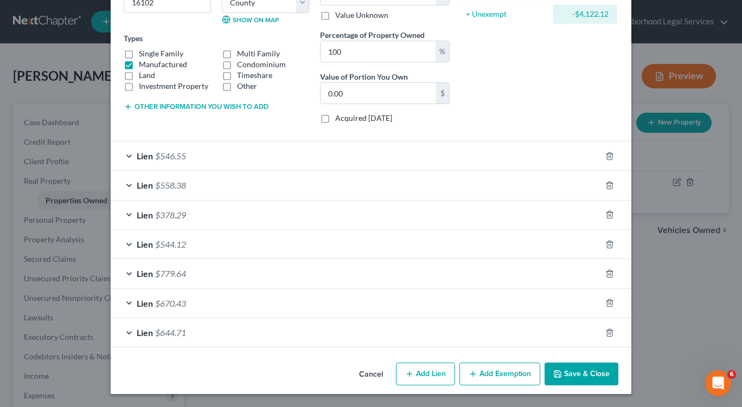
click at [485, 373] on button "Add Exemption" at bounding box center [499, 374] width 81 height 23
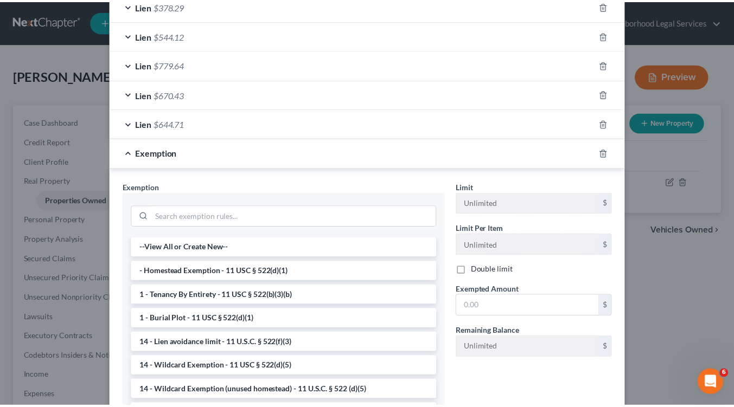
scroll to position [389, 0]
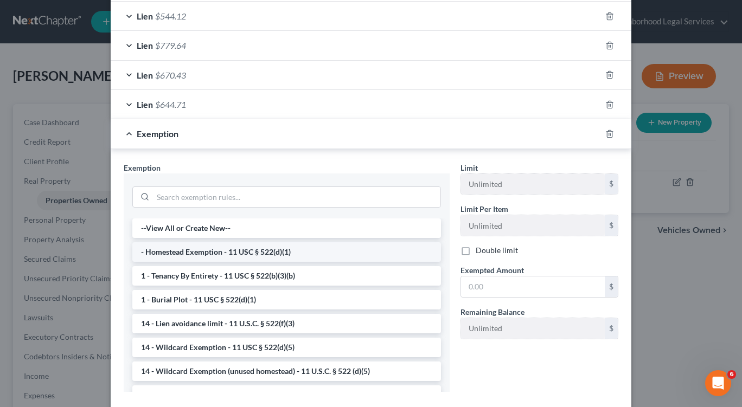
click at [196, 255] on li "- Homestead Exemption - 11 USC § 522(d)(1)" at bounding box center [286, 252] width 309 height 20
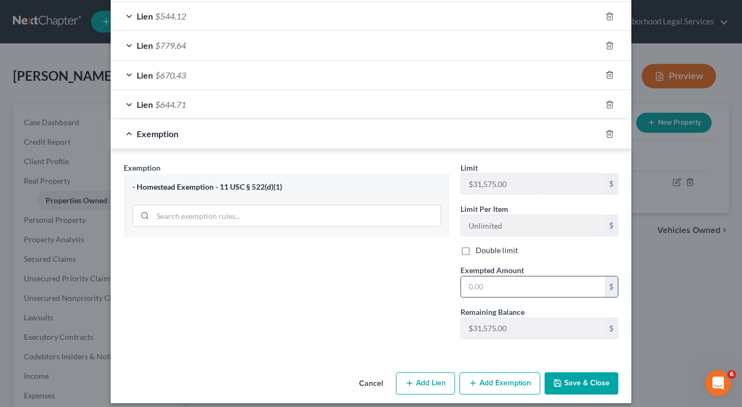
click at [463, 289] on input "text" at bounding box center [533, 287] width 144 height 21
type input "31,575"
click at [583, 388] on button "Save & Close" at bounding box center [582, 384] width 74 height 23
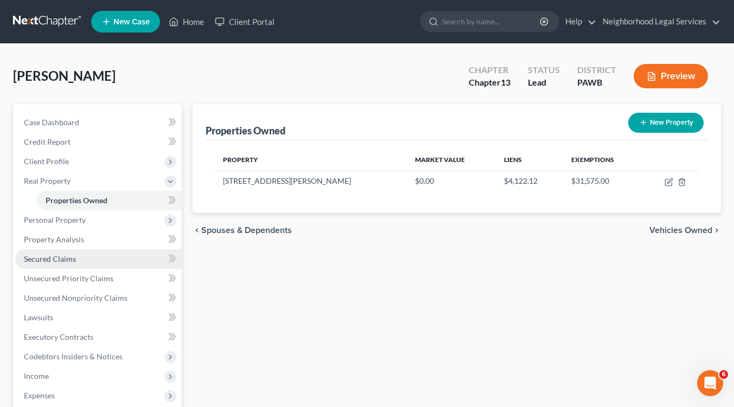
click at [54, 258] on span "Secured Claims" at bounding box center [50, 258] width 52 height 9
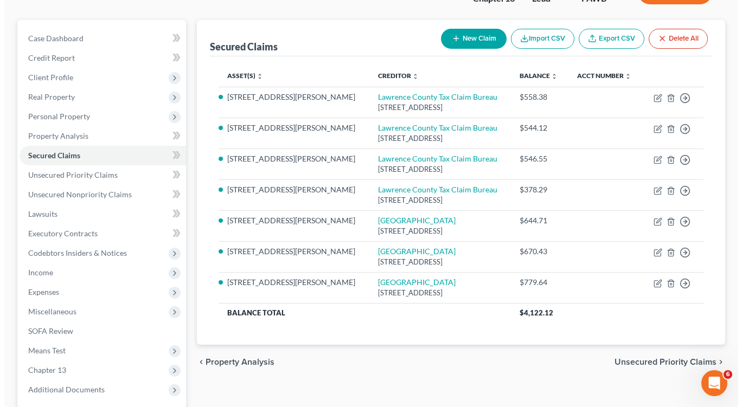
scroll to position [85, 0]
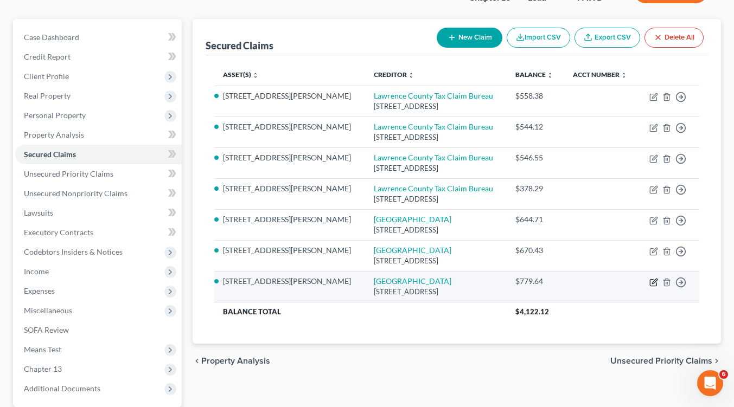
click at [651, 282] on icon "button" at bounding box center [653, 282] width 9 height 9
select select "39"
select select "2"
select select "0"
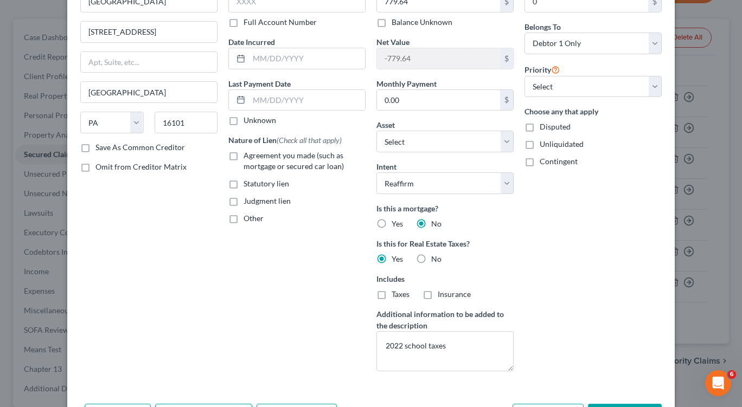
scroll to position [0, 0]
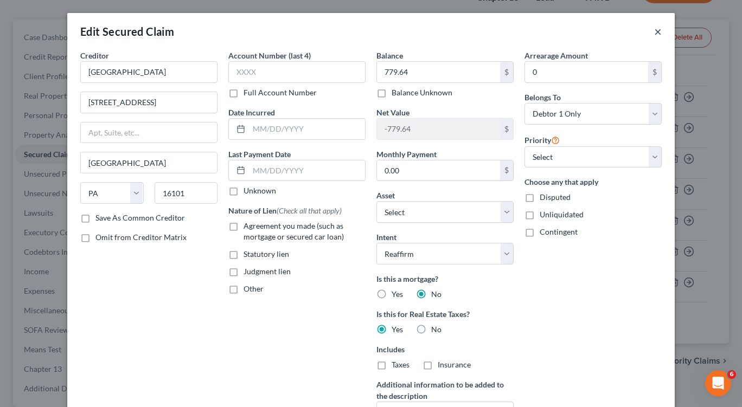
click at [655, 32] on button "×" at bounding box center [658, 31] width 8 height 13
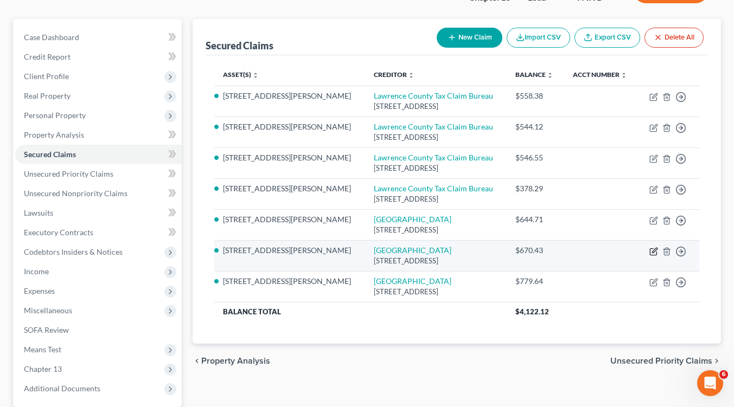
click at [655, 250] on icon "button" at bounding box center [653, 251] width 9 height 9
select select "39"
select select "2"
select select "0"
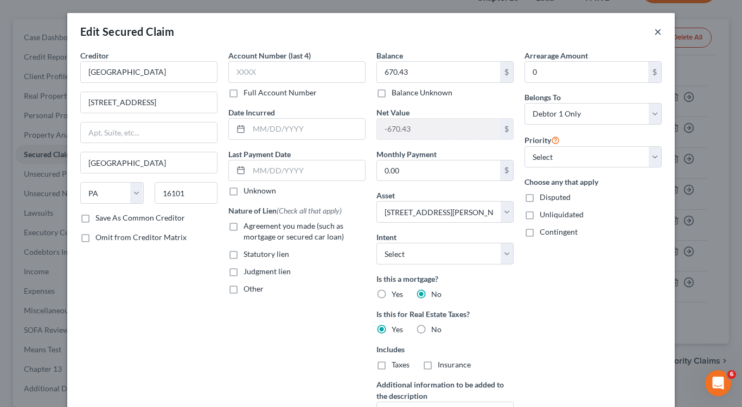
click at [654, 29] on button "×" at bounding box center [658, 31] width 8 height 13
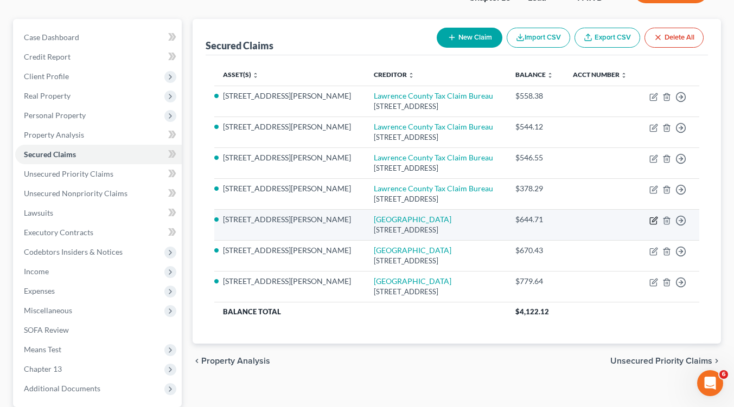
click at [655, 217] on icon "button" at bounding box center [654, 219] width 5 height 5
select select "39"
select select "2"
select select "0"
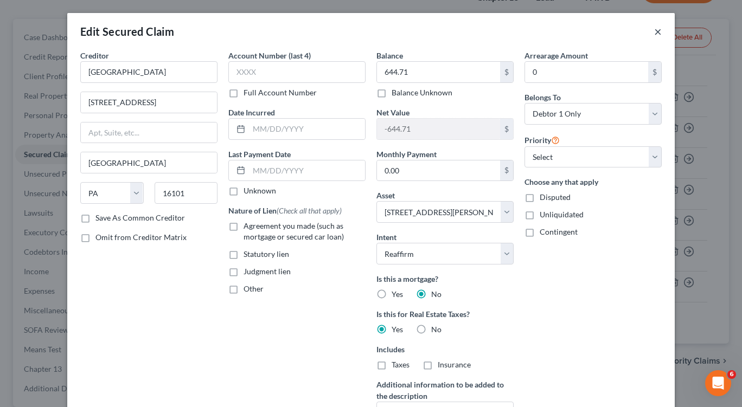
click at [654, 29] on button "×" at bounding box center [658, 31] width 8 height 13
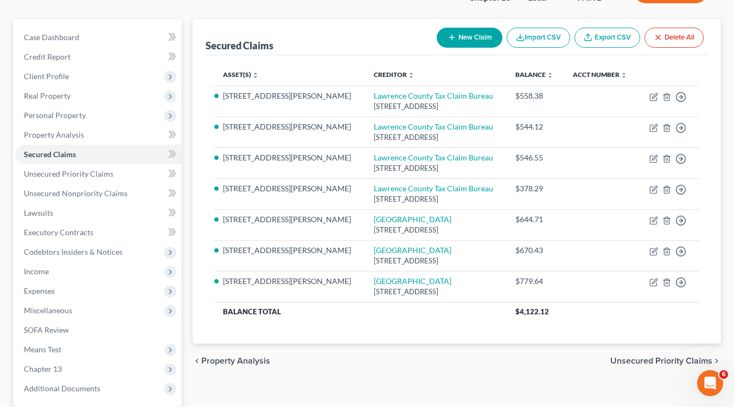
click at [470, 37] on button "New Claim" at bounding box center [470, 38] width 66 height 20
select select "0"
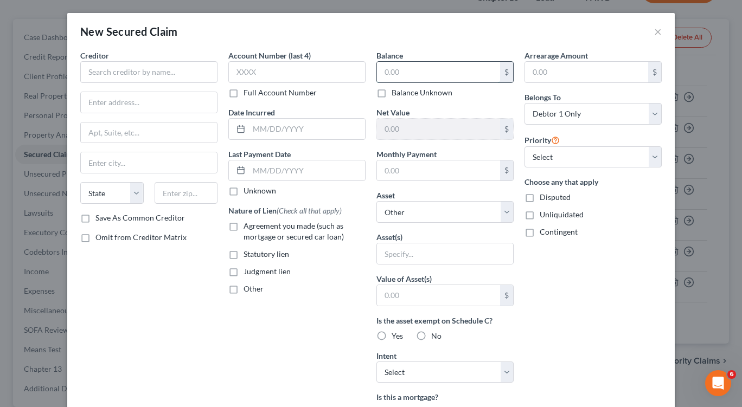
click at [397, 71] on input "text" at bounding box center [438, 72] width 123 height 21
type input "1,127.42"
click at [86, 72] on input "text" at bounding box center [148, 72] width 137 height 22
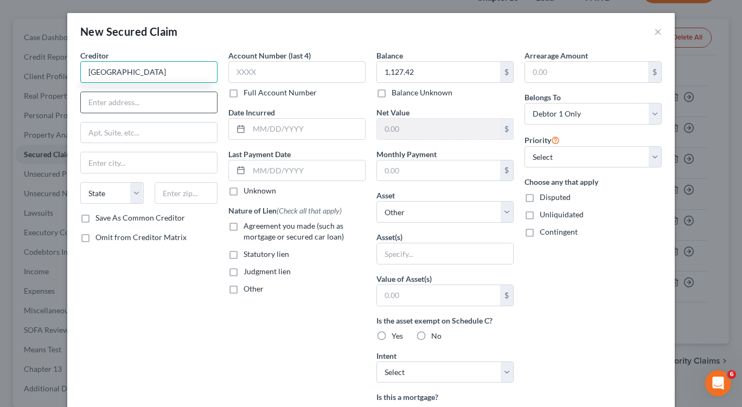
type input "[GEOGRAPHIC_DATA]"
click at [83, 106] on input "text" at bounding box center [149, 102] width 136 height 21
type input "[STREET_ADDRESS]"
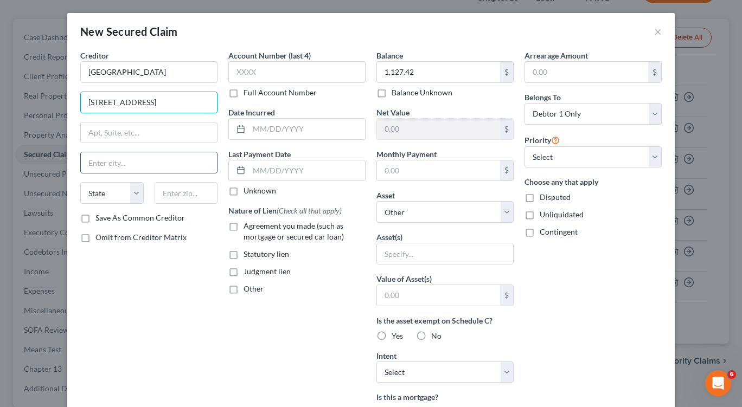
click at [106, 166] on input "text" at bounding box center [149, 162] width 136 height 21
type input "[GEOGRAPHIC_DATA]"
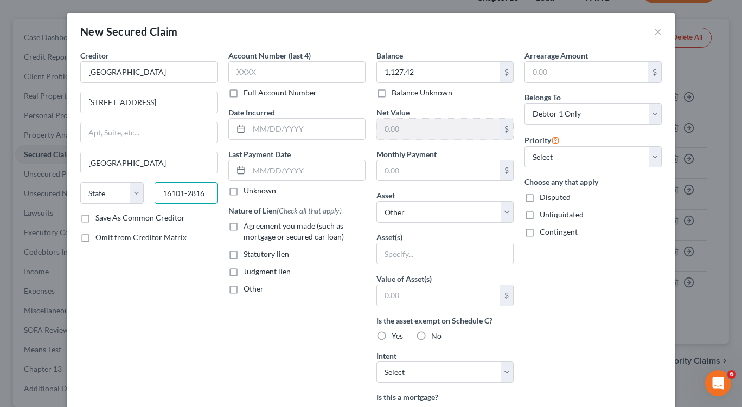
drag, startPoint x: 181, startPoint y: 194, endPoint x: 206, endPoint y: 195, distance: 25.5
click at [206, 195] on input "16101-2816" at bounding box center [186, 193] width 63 height 22
type input "16101"
select select "39"
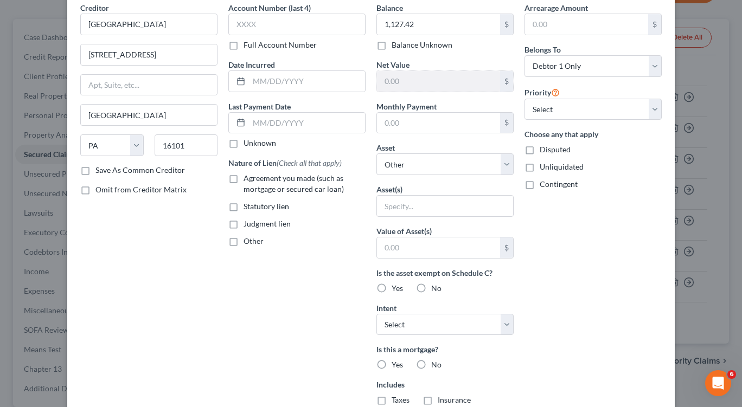
scroll to position [150, 0]
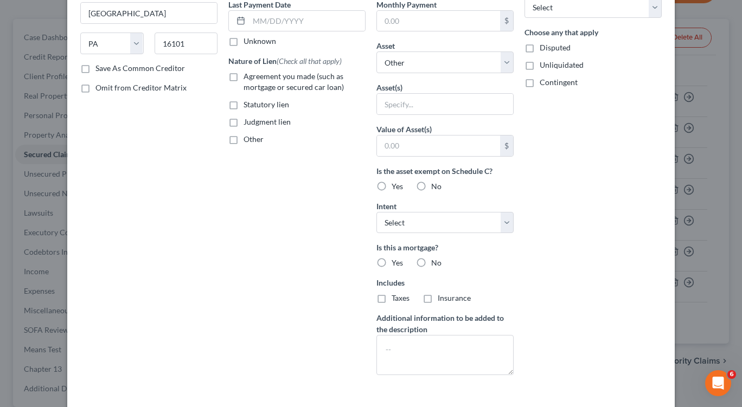
drag, startPoint x: 732, startPoint y: 186, endPoint x: 728, endPoint y: 176, distance: 10.5
click at [730, 175] on div "New Secured Claim × Creditor * [GEOGRAPHIC_DATA] [STREET_ADDRESS] [GEOGRAPHIC_D…" at bounding box center [371, 203] width 742 height 407
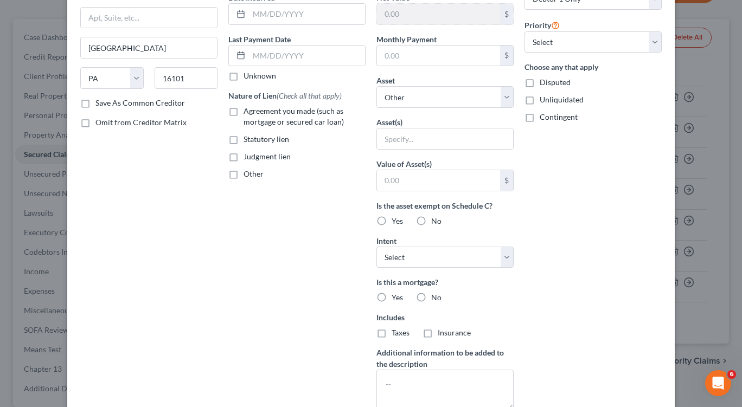
scroll to position [120, 0]
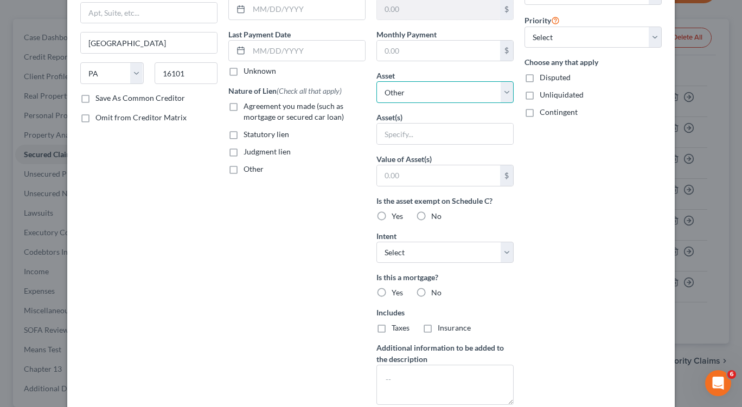
click at [508, 91] on select "Select Other Multiple Assets [STREET_ADDRESS][PERSON_NAME] - $0.0" at bounding box center [444, 92] width 137 height 22
select select "2"
click at [376, 103] on select "Select Other Multiple Assets [STREET_ADDRESS][PERSON_NAME] - $0.0" at bounding box center [444, 92] width 137 height 22
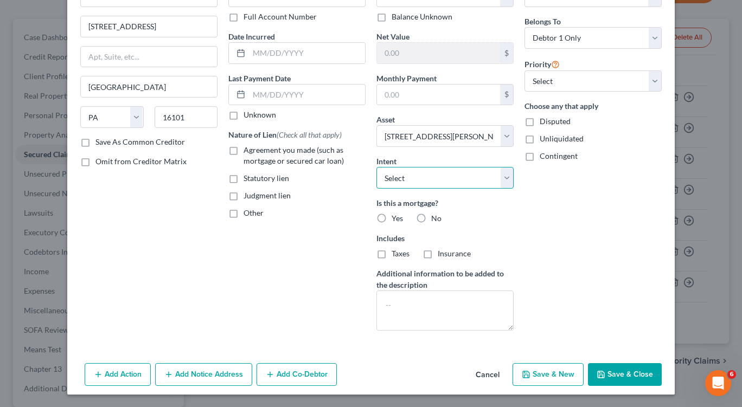
click at [504, 177] on select "Select Surrender Redeem Reaffirm Avoid Other" at bounding box center [444, 178] width 137 height 22
select select "2"
click at [376, 167] on select "Select Surrender Redeem Reaffirm Avoid Other" at bounding box center [444, 178] width 137 height 22
click at [431, 215] on label "No" at bounding box center [436, 218] width 10 height 11
click at [436, 215] on input "No" at bounding box center [439, 216] width 7 height 7
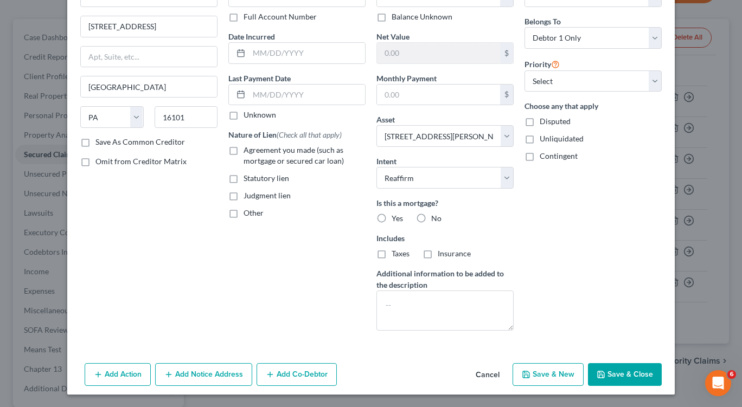
radio input "true"
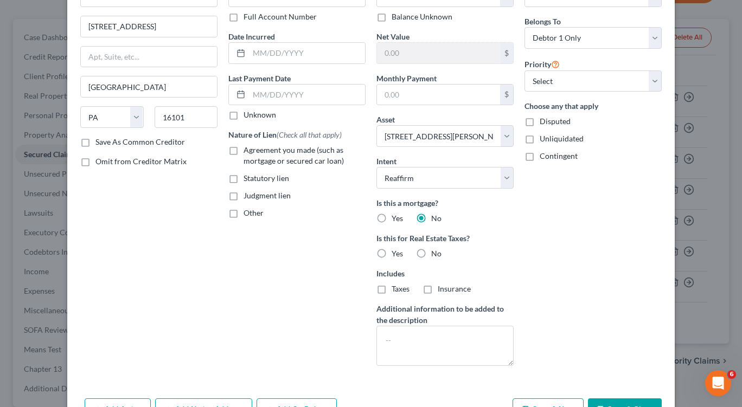
click at [392, 251] on label "Yes" at bounding box center [397, 253] width 11 height 11
click at [396, 251] on input "Yes" at bounding box center [399, 251] width 7 height 7
radio input "true"
click at [380, 340] on textarea at bounding box center [444, 346] width 137 height 40
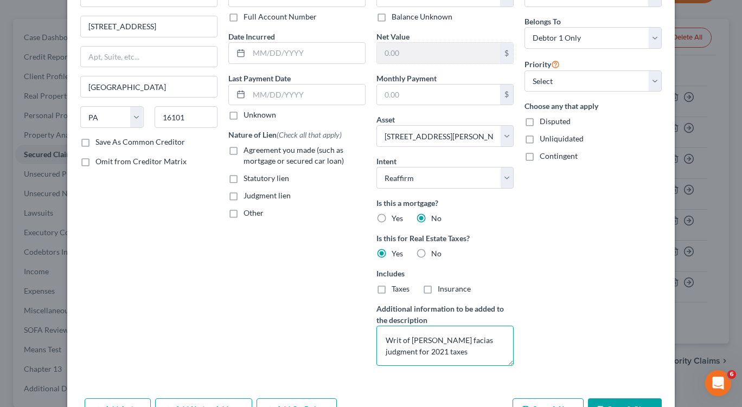
type textarea "Writ of [PERSON_NAME] facias judgment for 2021 taxes"
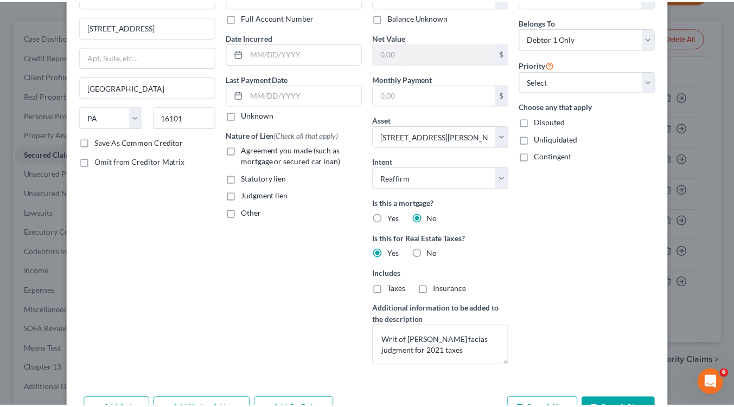
scroll to position [111, 0]
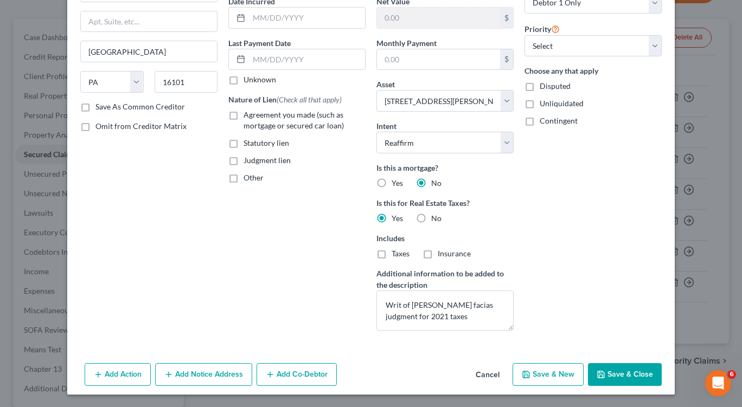
click at [622, 374] on button "Save & Close" at bounding box center [625, 374] width 74 height 23
select select
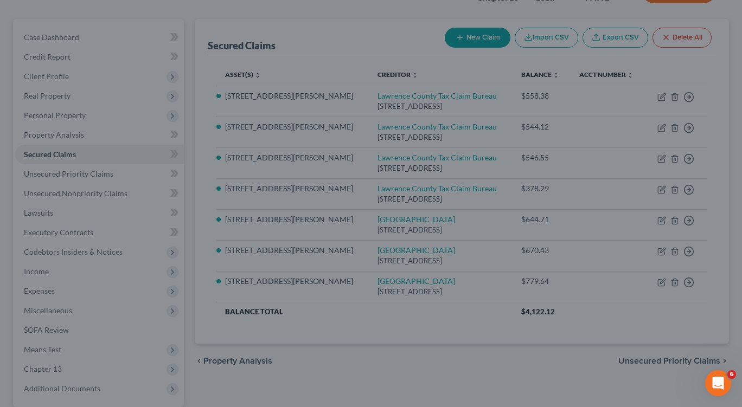
type input "-1,127.42"
type input "0.00"
select select "2"
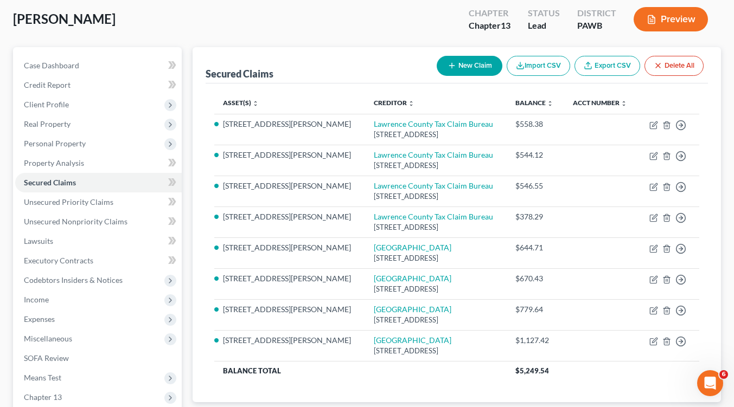
scroll to position [76, 0]
